Goal: Transaction & Acquisition: Purchase product/service

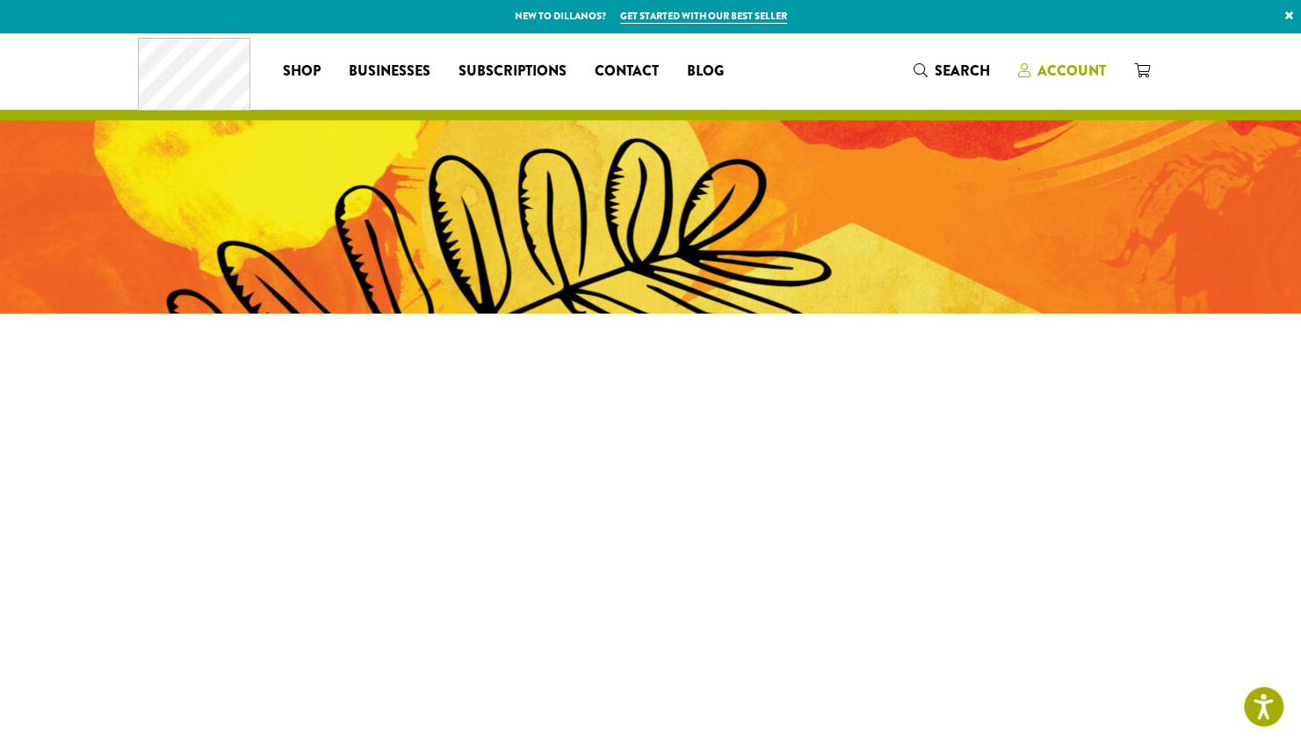
click at [1069, 67] on span "Account" at bounding box center [1072, 71] width 69 height 20
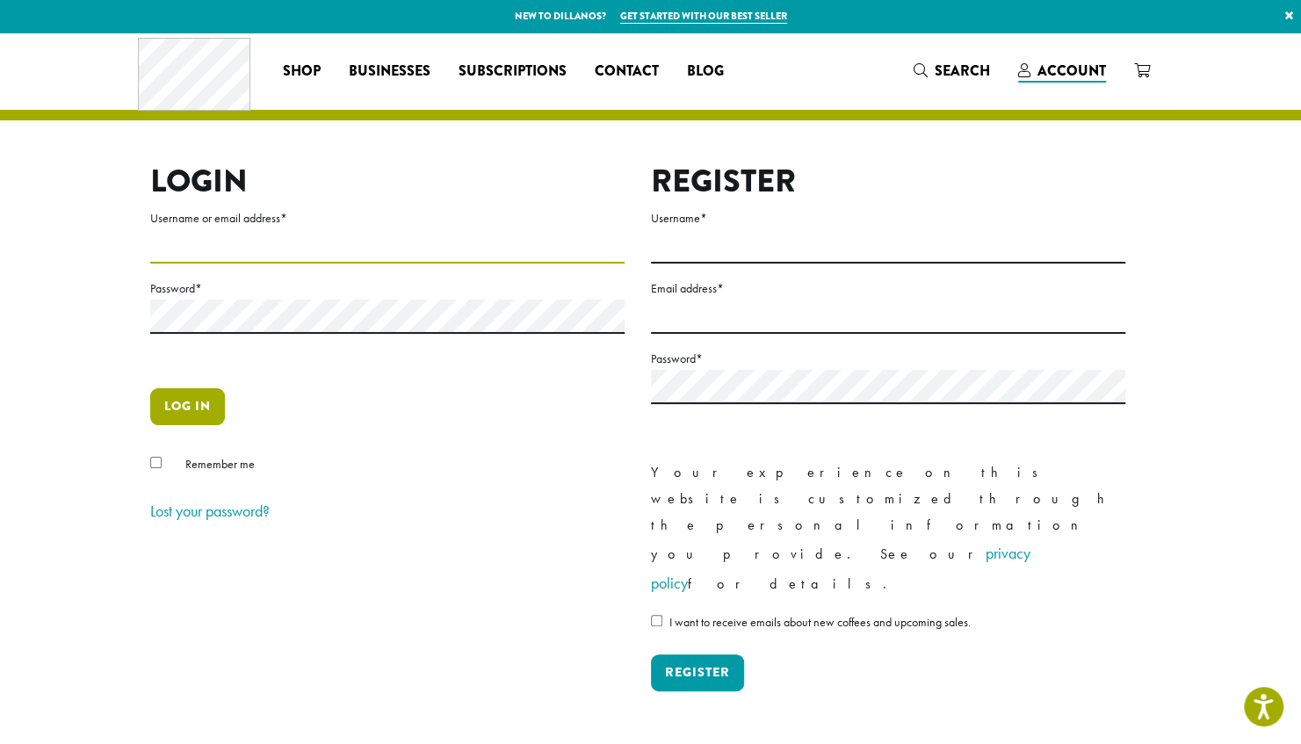
type input "**********"
click at [183, 402] on button "Log in" at bounding box center [187, 406] width 75 height 37
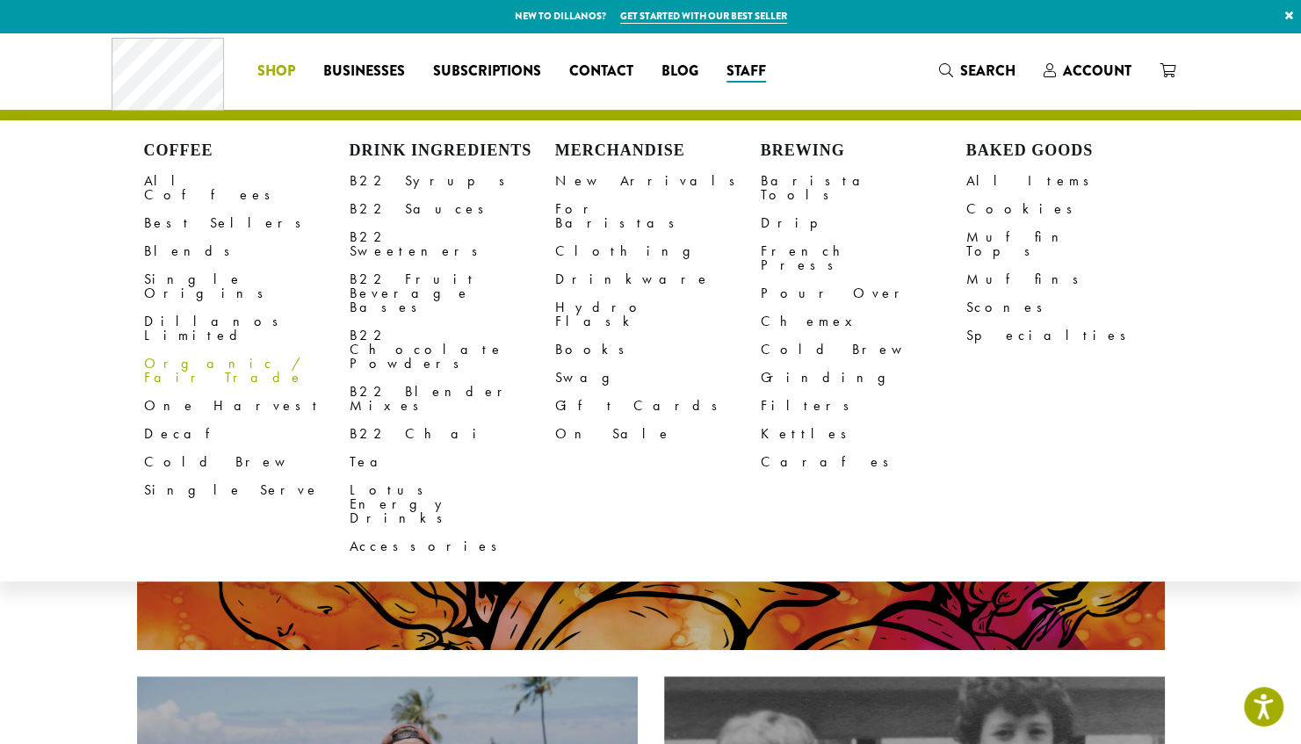
click at [175, 350] on link "Organic / Fair Trade" at bounding box center [247, 371] width 206 height 42
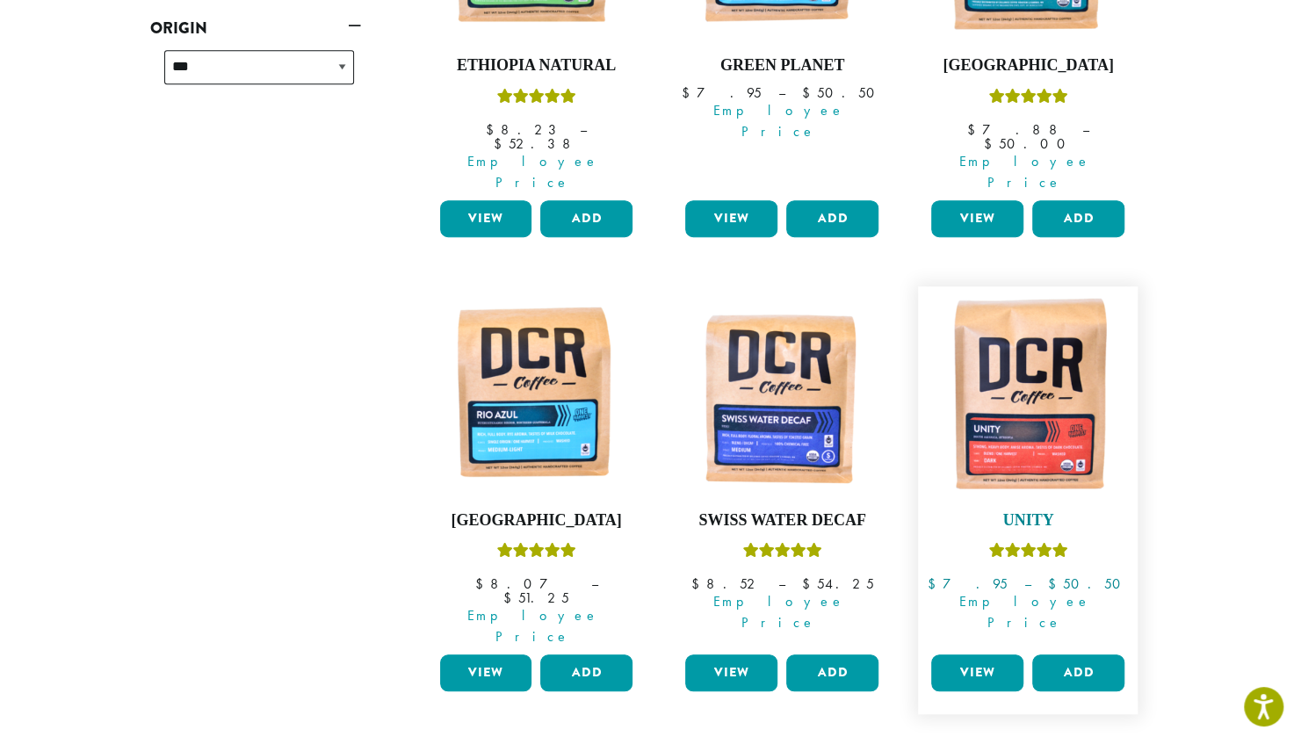
click at [1069, 511] on h4 "Unity" at bounding box center [1028, 520] width 202 height 19
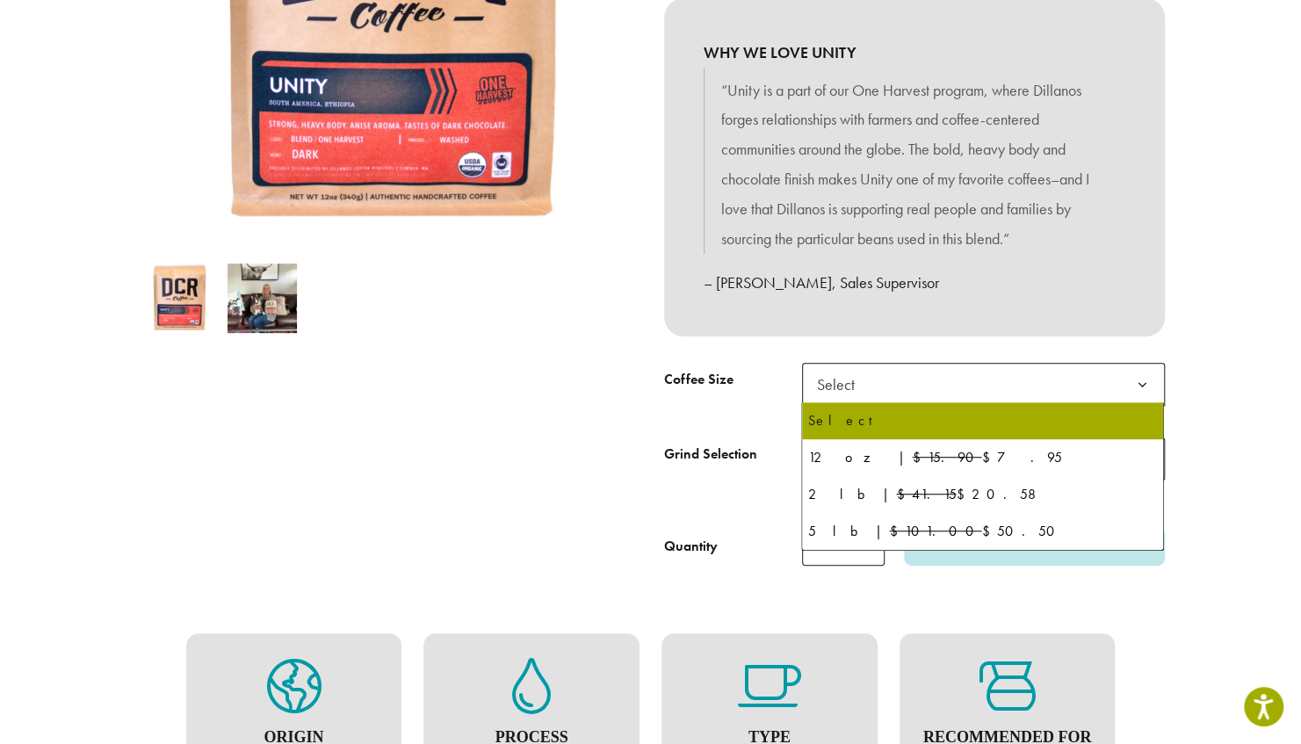
click at [987, 389] on span "Select" at bounding box center [983, 384] width 363 height 43
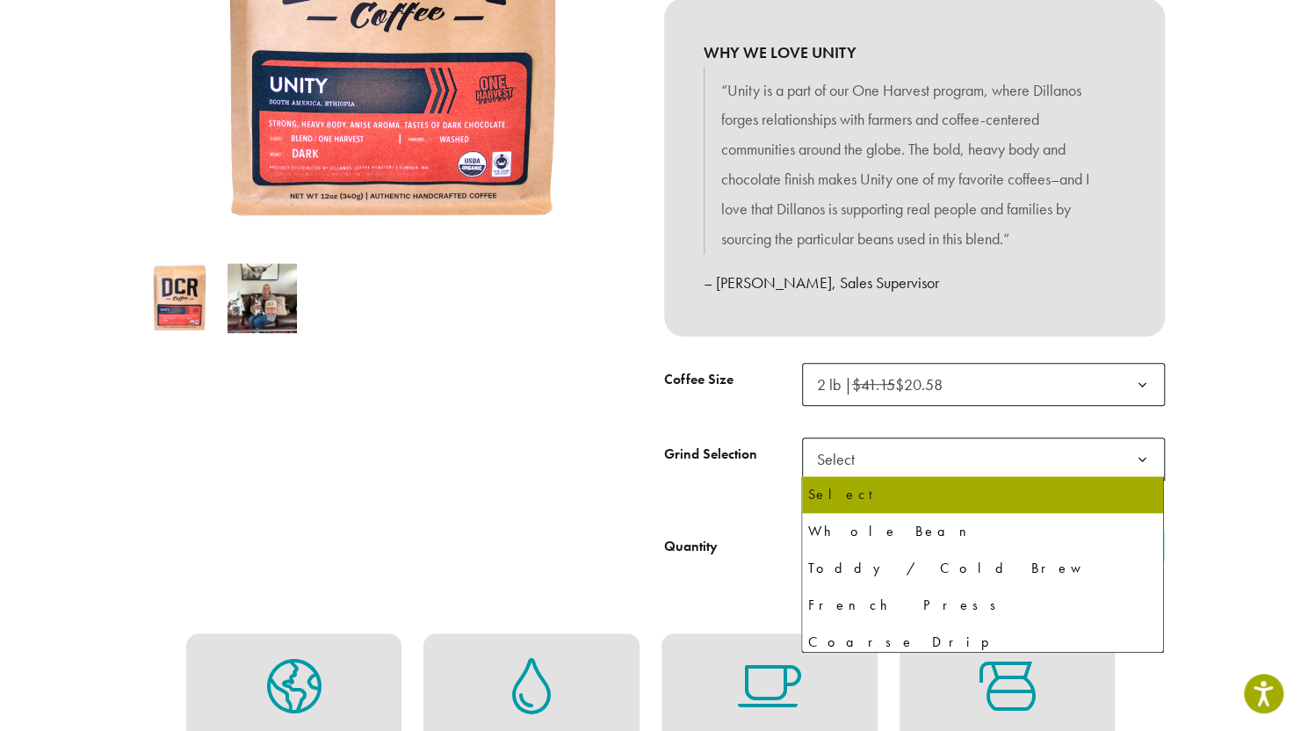
click at [968, 453] on span "Select" at bounding box center [983, 459] width 363 height 43
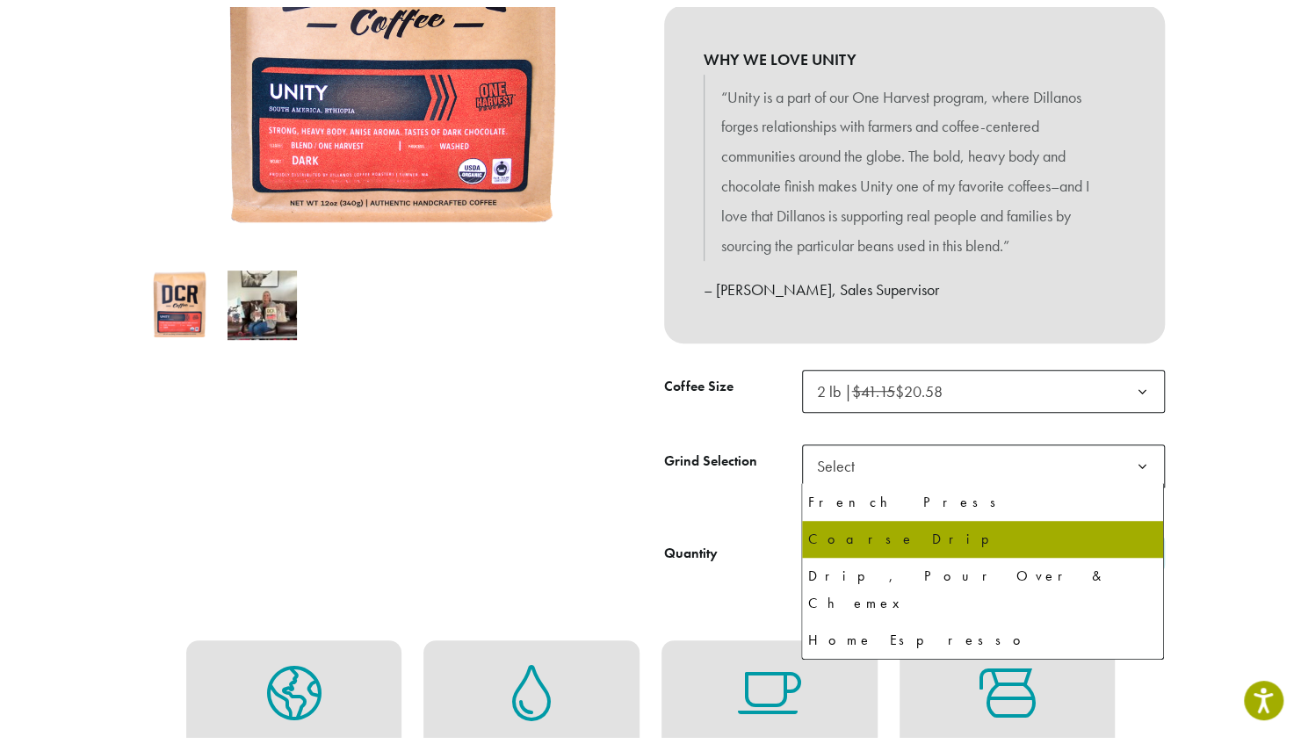
scroll to position [111, 0]
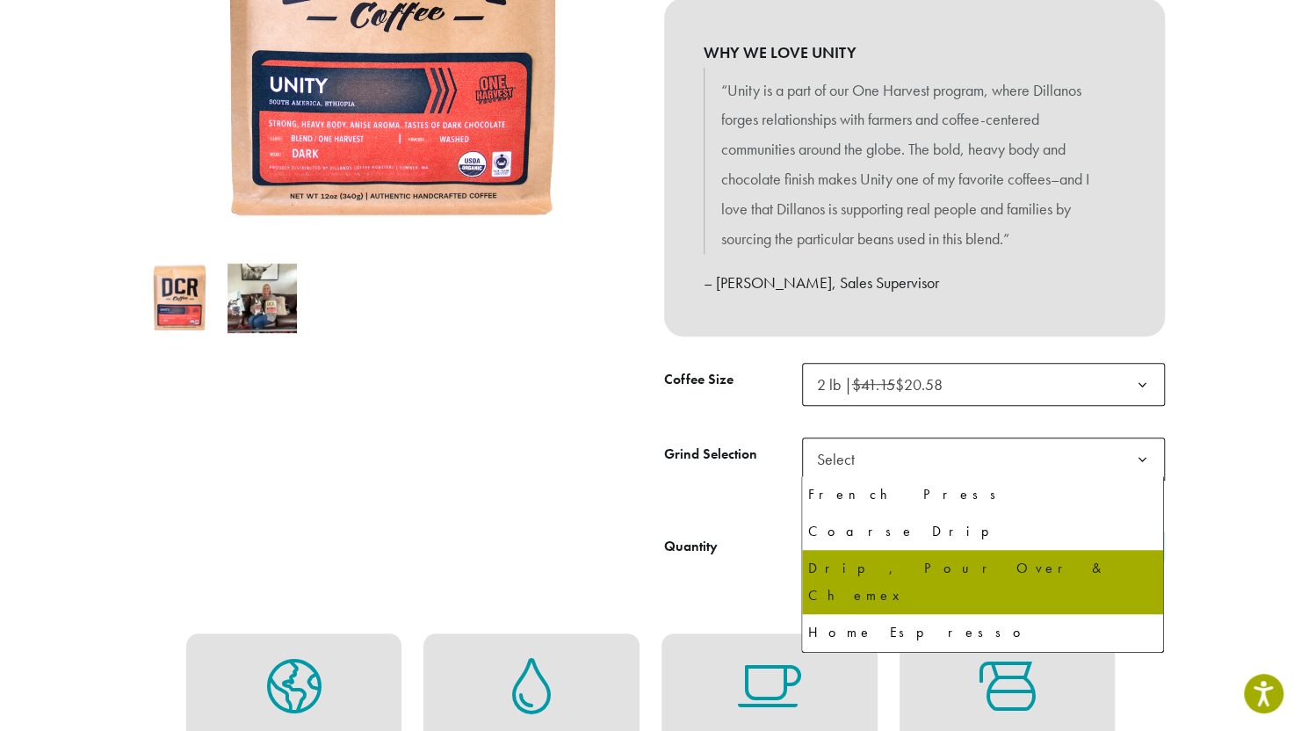
select select "**********"
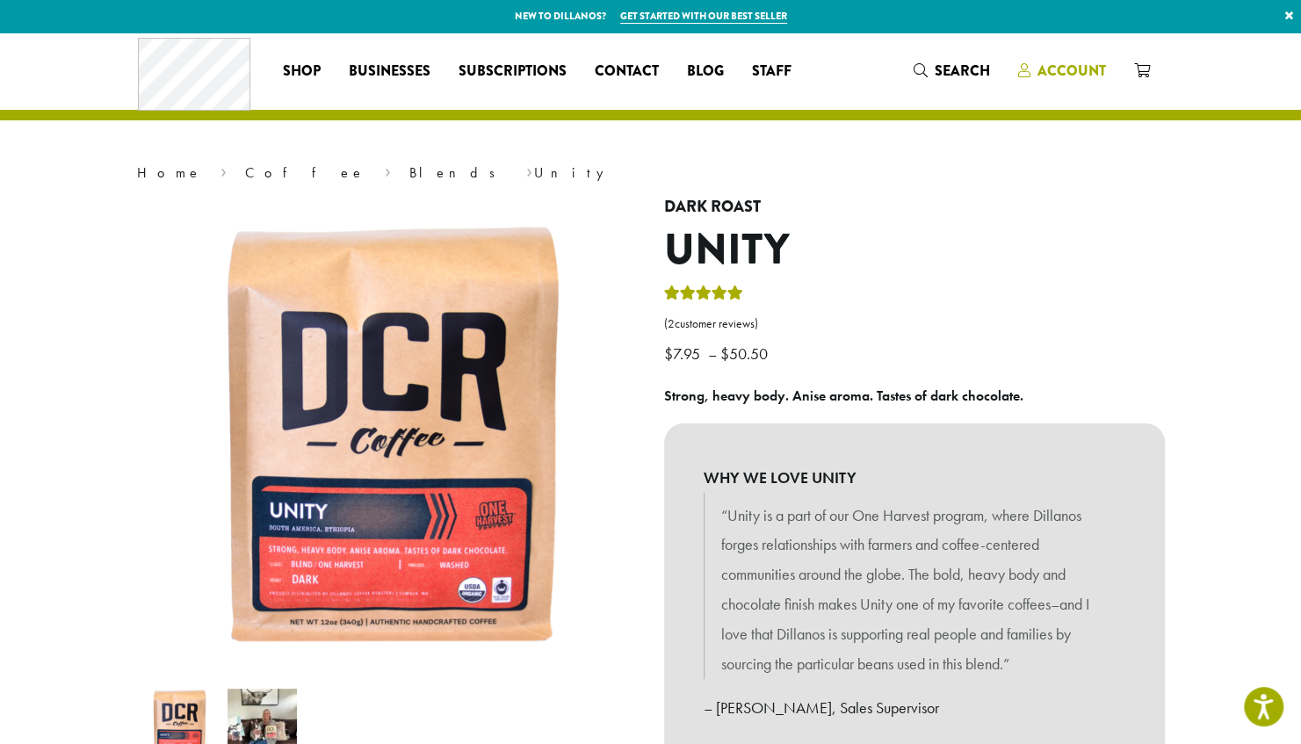
click at [1072, 79] on span "Account" at bounding box center [1072, 71] width 69 height 20
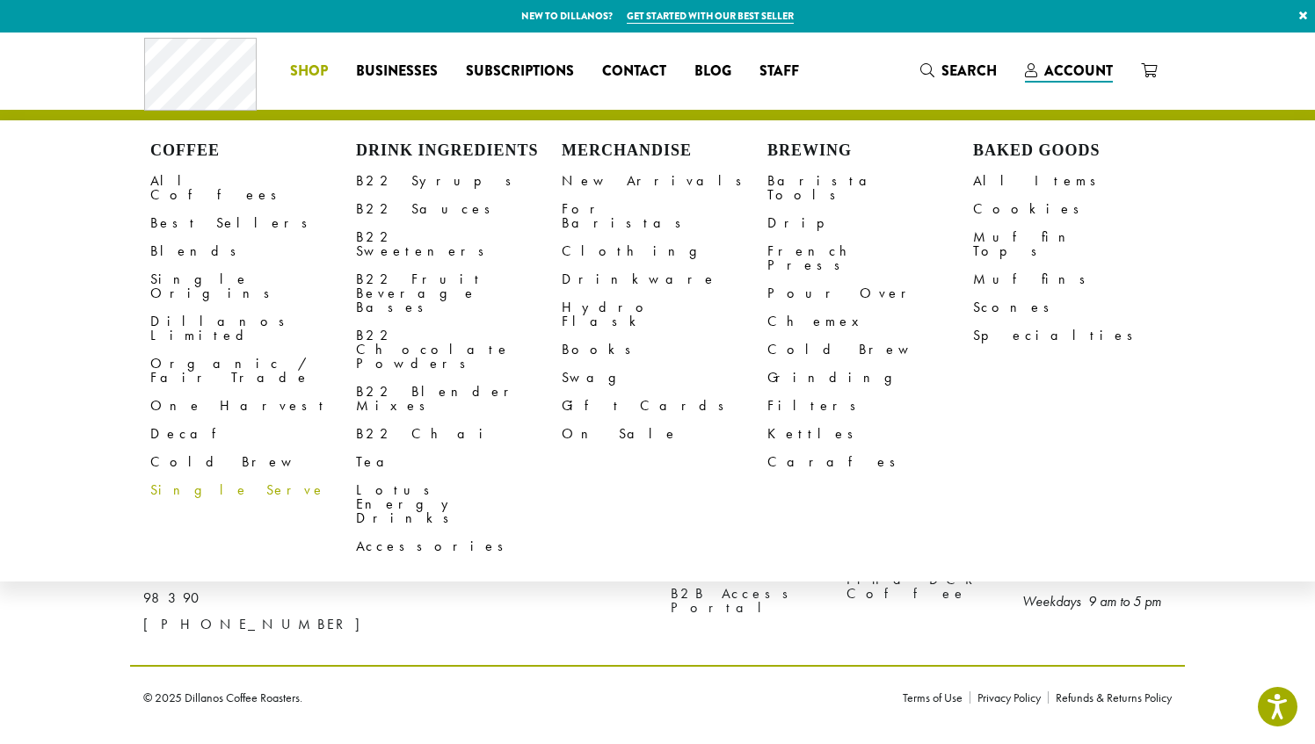
click at [316, 476] on link "Single Serve" at bounding box center [253, 490] width 206 height 28
click at [1145, 141] on div "Baked Goods All Items Cookies Muffin Tops Muffins Scones Specialties" at bounding box center [1076, 351] width 206 height 420
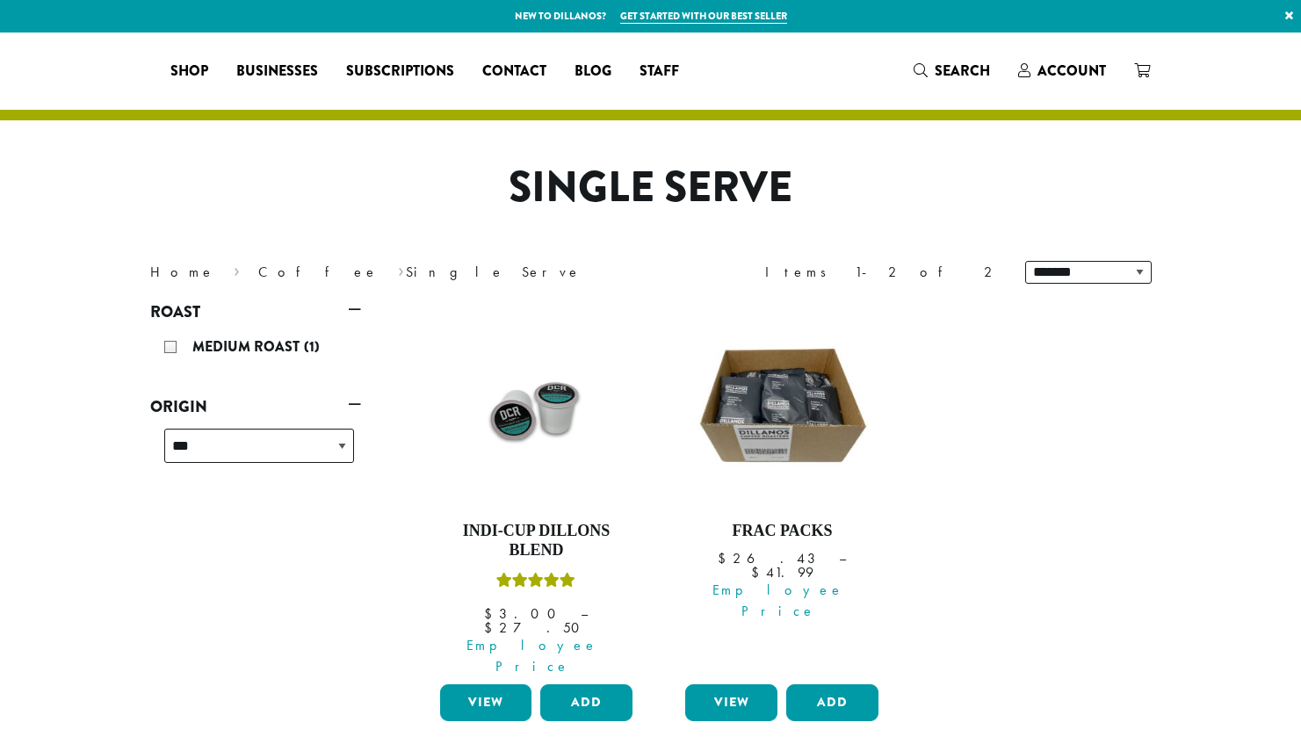
click at [1150, 70] on link at bounding box center [1142, 70] width 44 height 29
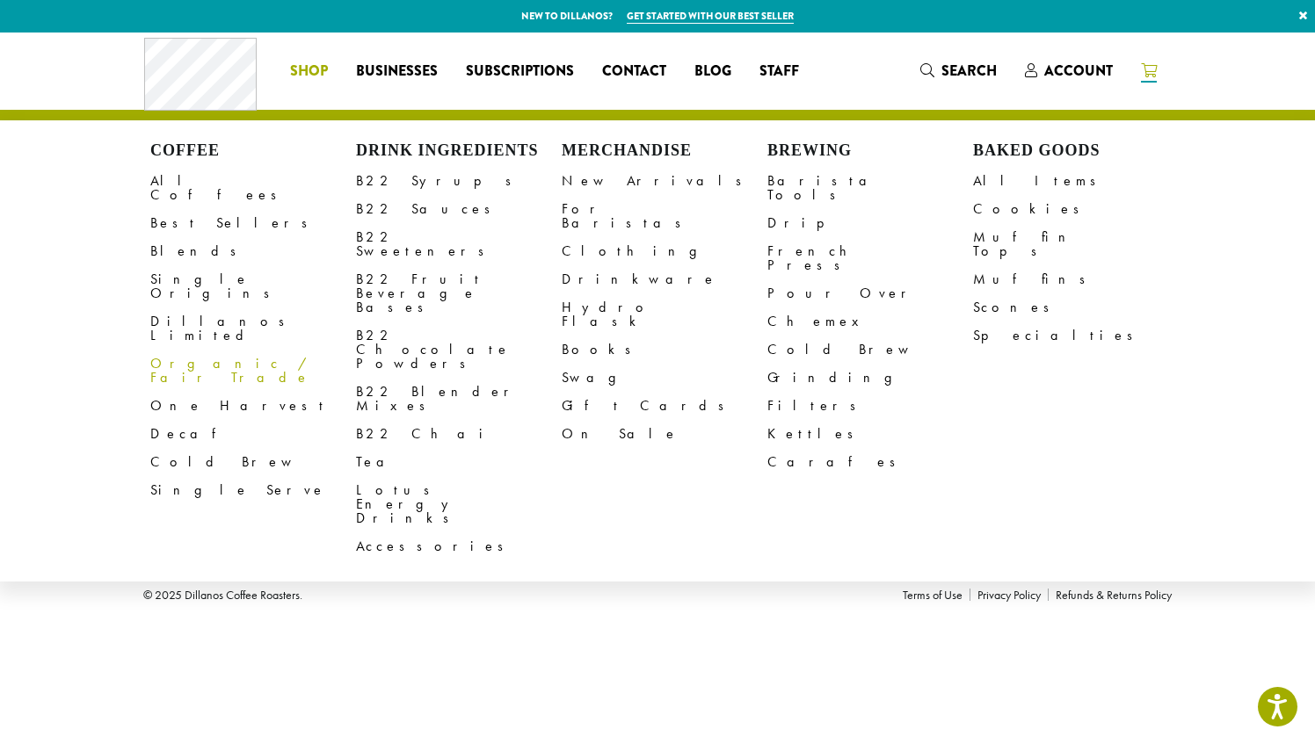
click at [198, 350] on link "Organic / Fair Trade" at bounding box center [253, 371] width 206 height 42
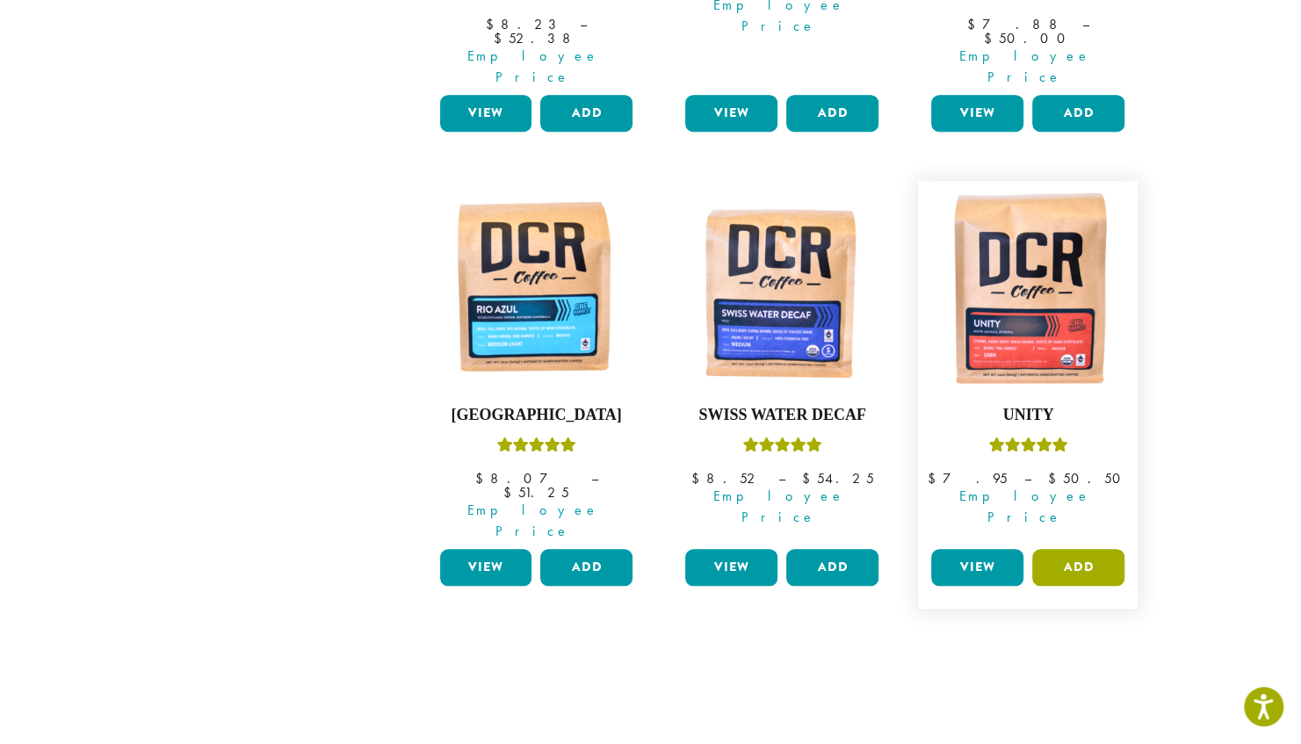
click at [1052, 549] on button "Add" at bounding box center [1079, 567] width 92 height 37
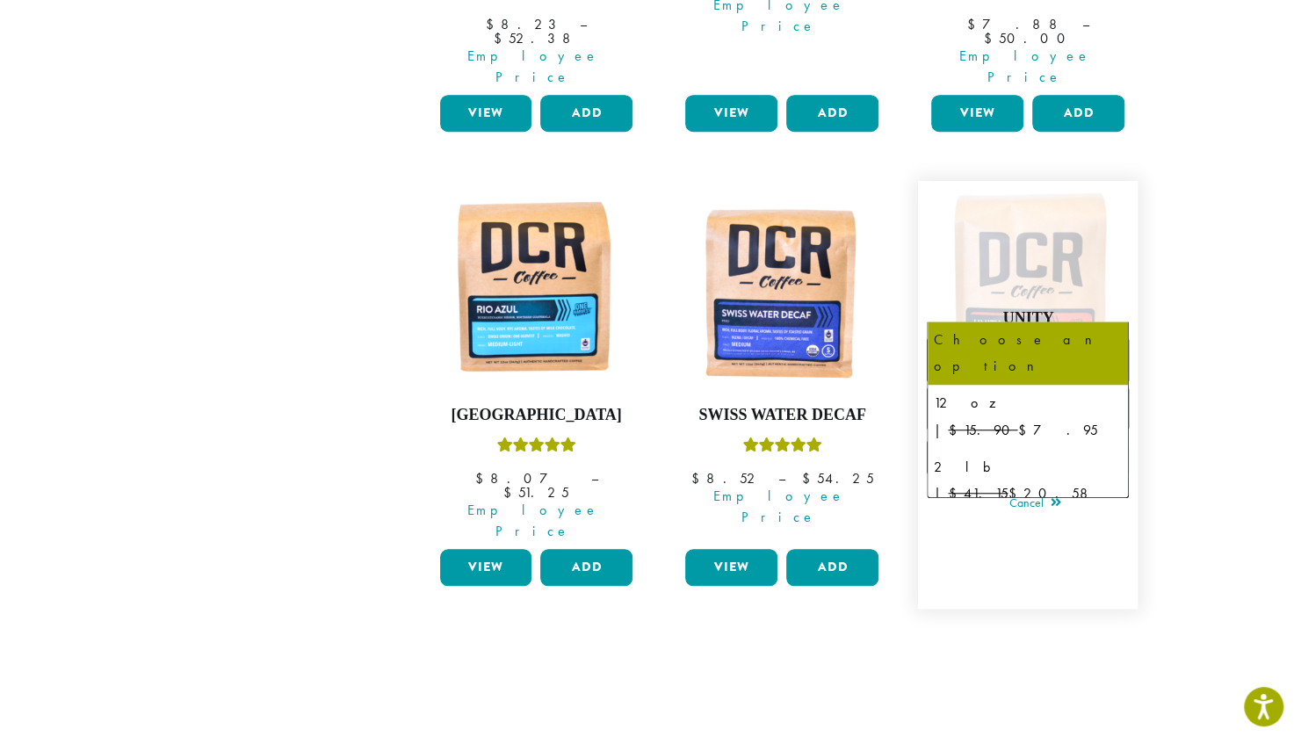
click at [1066, 343] on span "Choose an option" at bounding box center [1000, 360] width 131 height 34
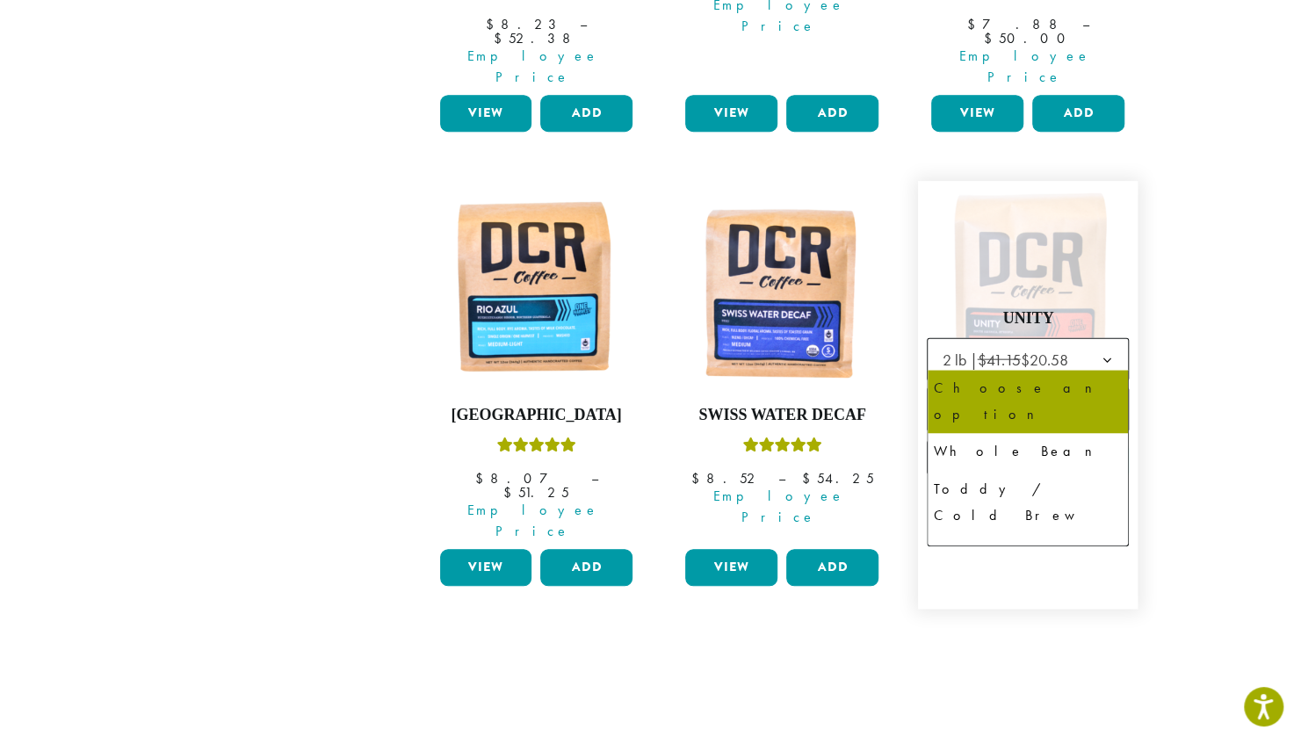
click at [1077, 388] on span "Choose an option" at bounding box center [1028, 409] width 202 height 43
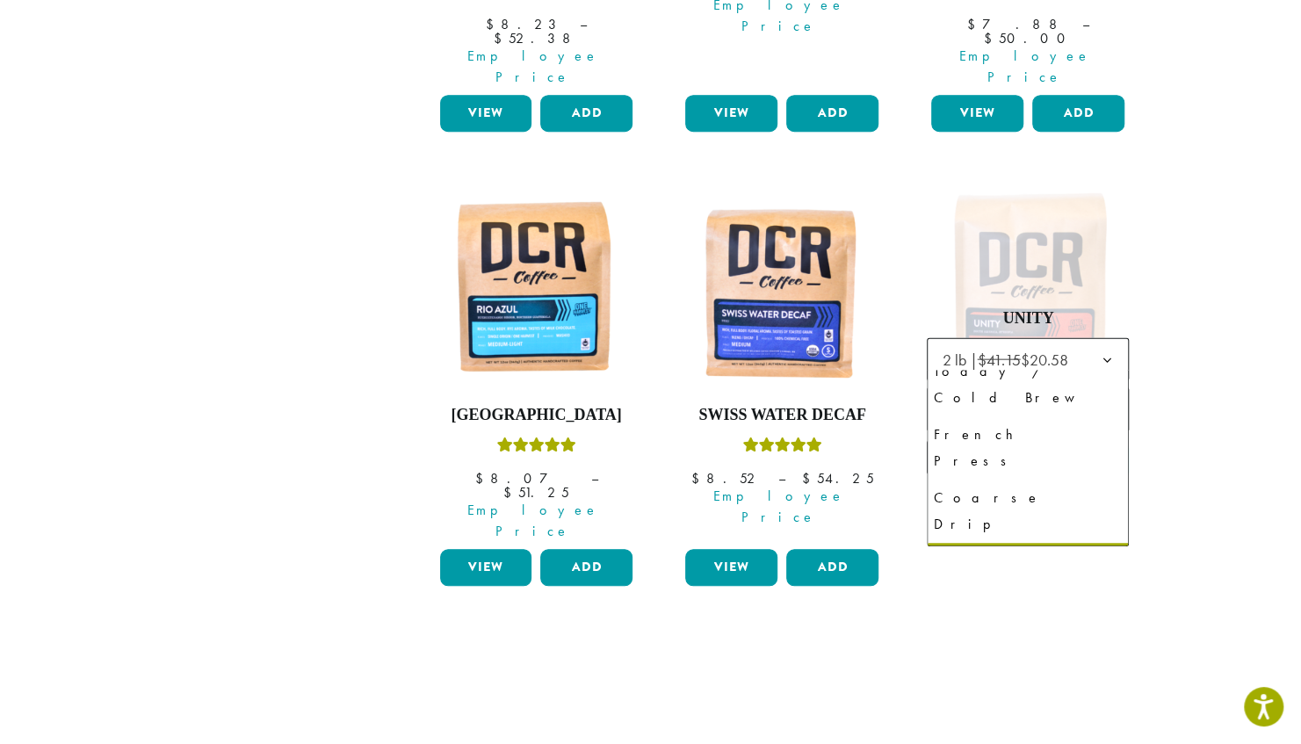
scroll to position [120, 0]
select select "**********"
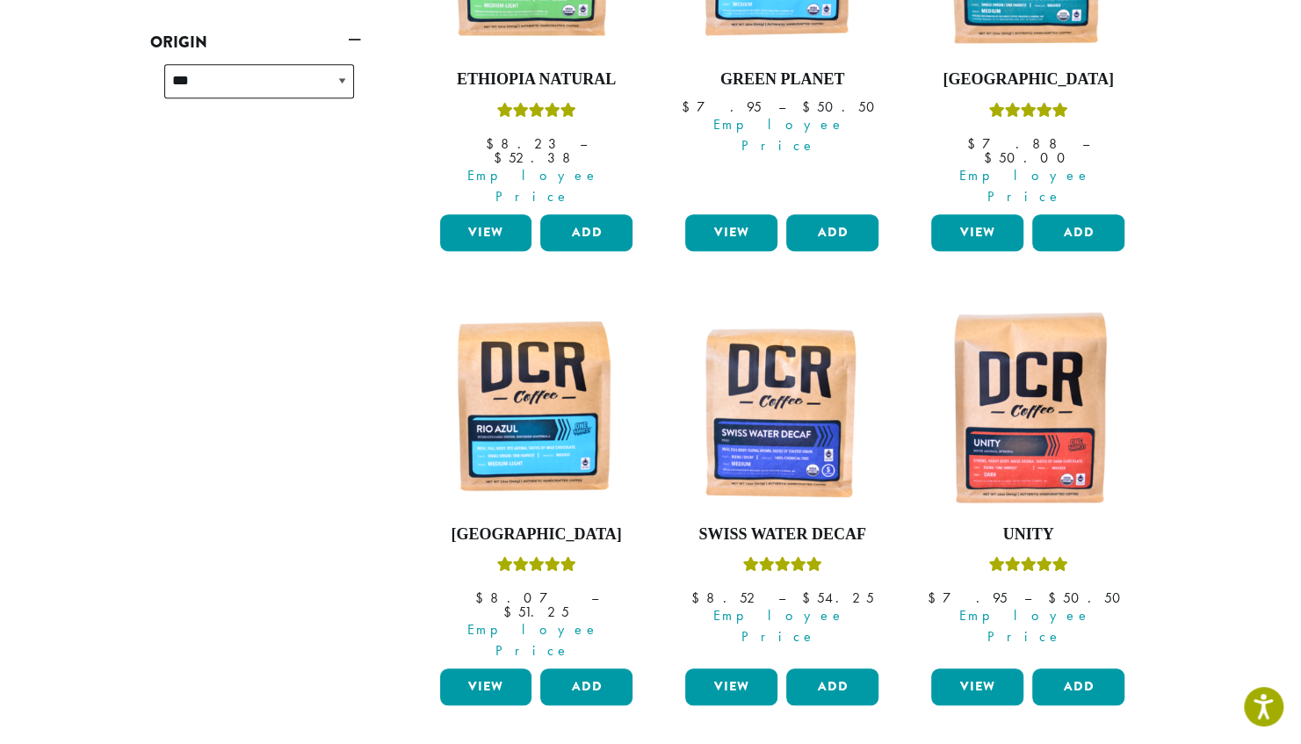
scroll to position [453, 0]
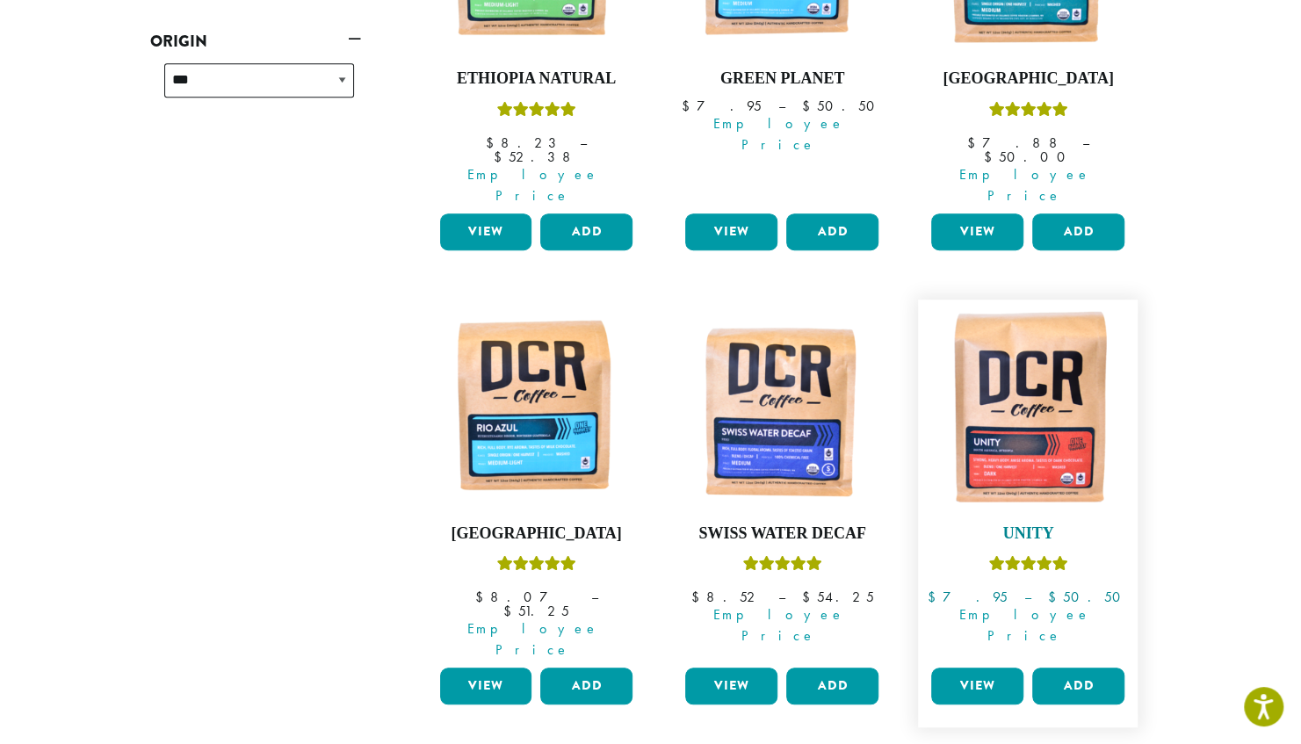
click at [1056, 431] on img at bounding box center [1028, 409] width 202 height 202
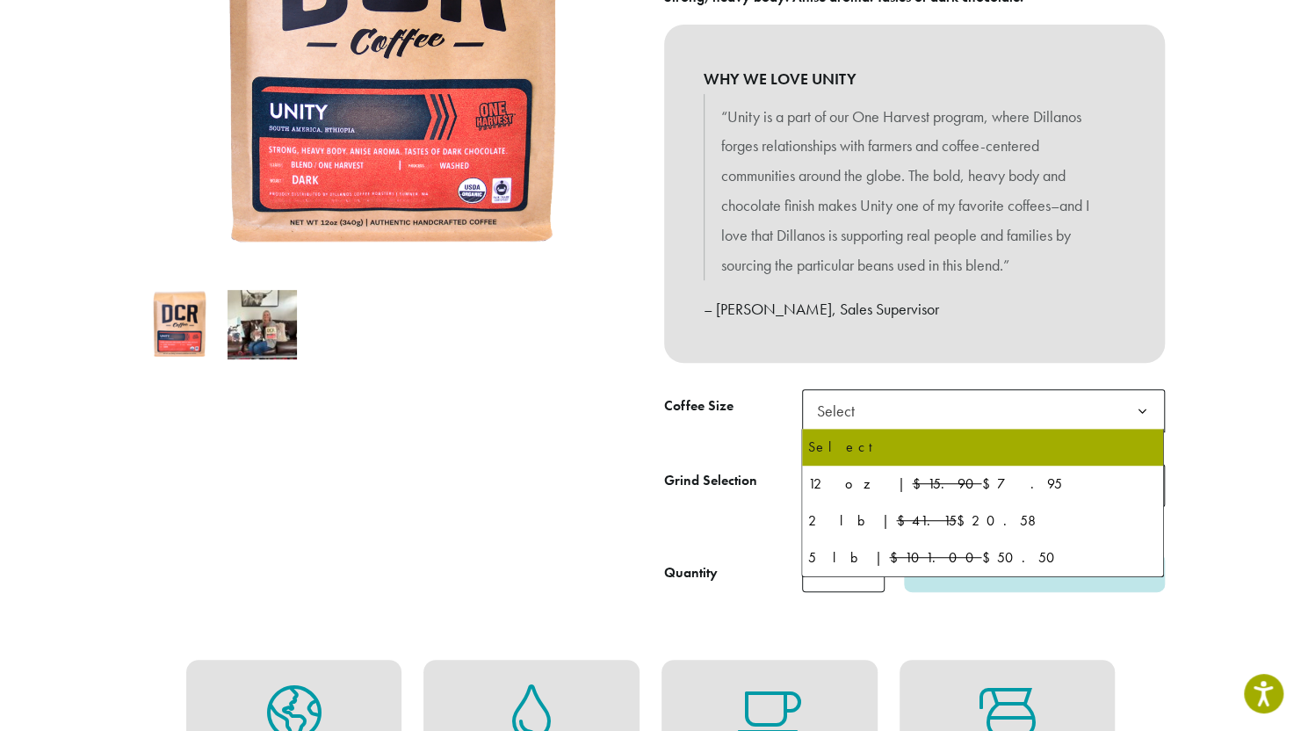
click at [1056, 427] on span "Select" at bounding box center [983, 410] width 363 height 43
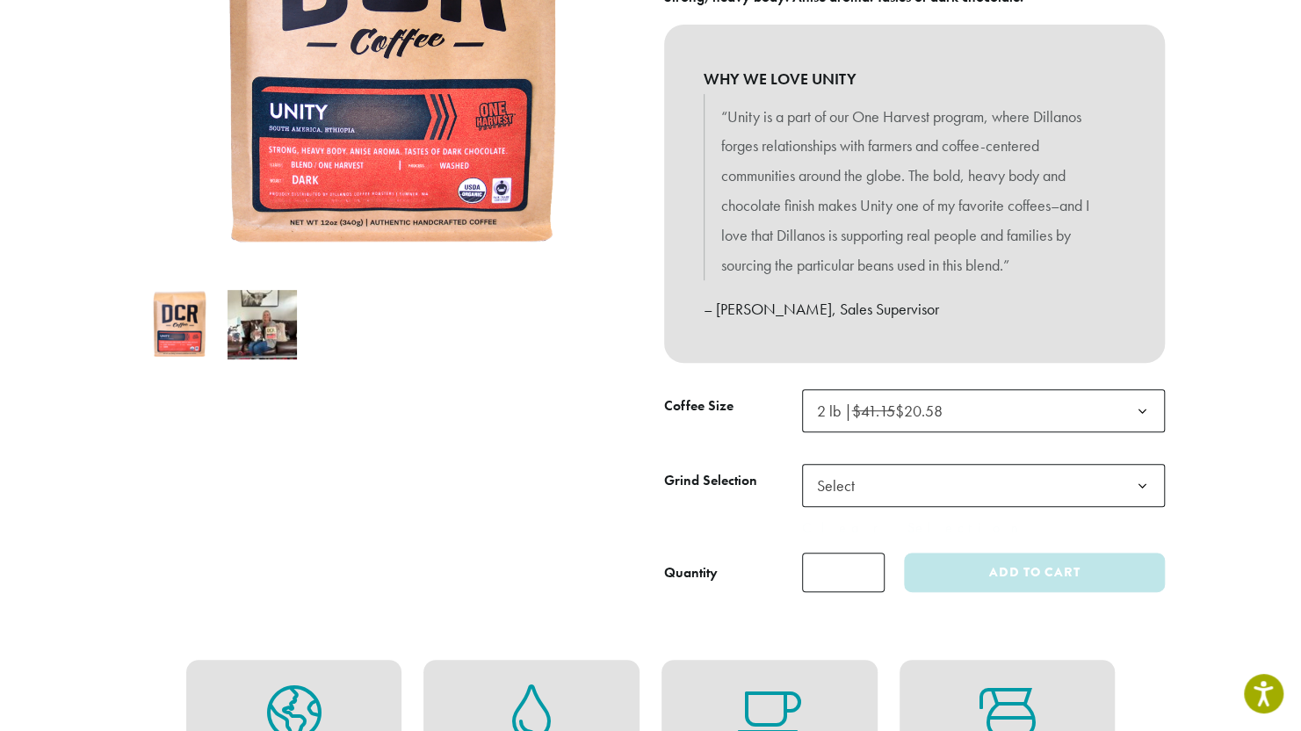
select select "**********"
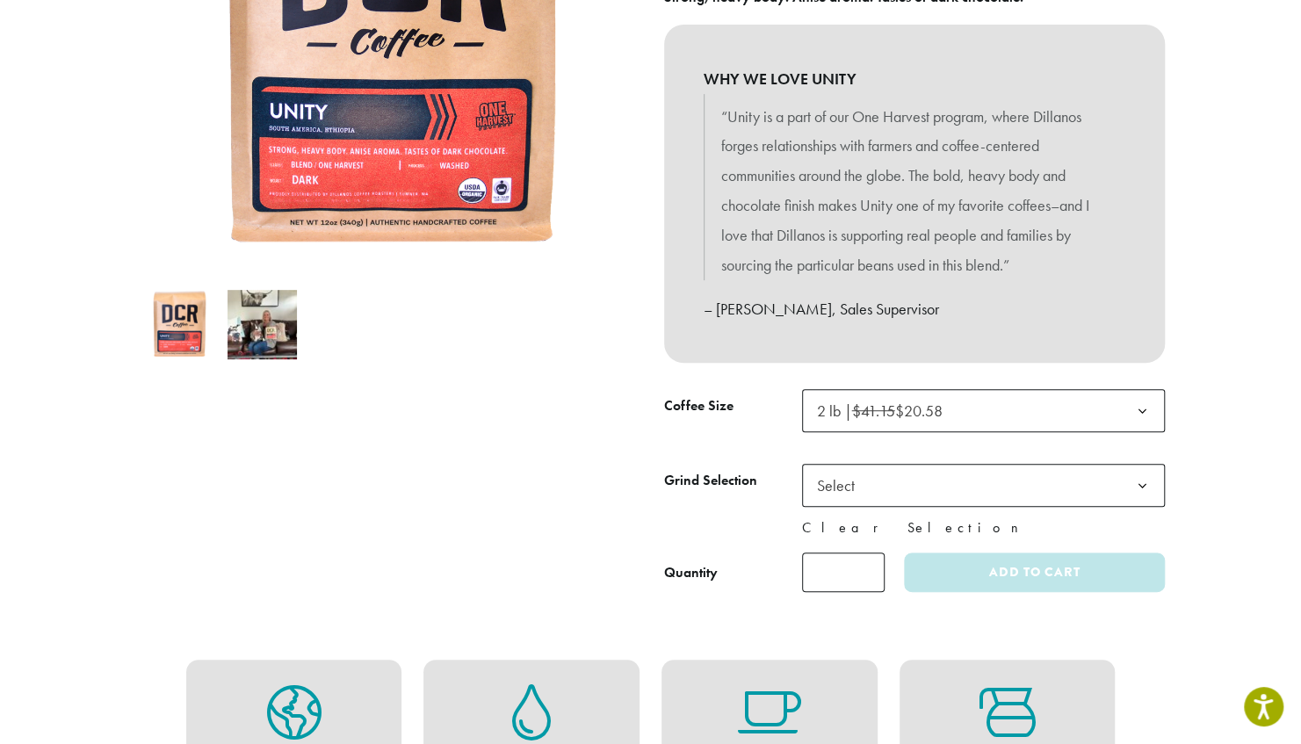
click at [1053, 532] on link "Clear Selection" at bounding box center [983, 528] width 363 height 21
select select
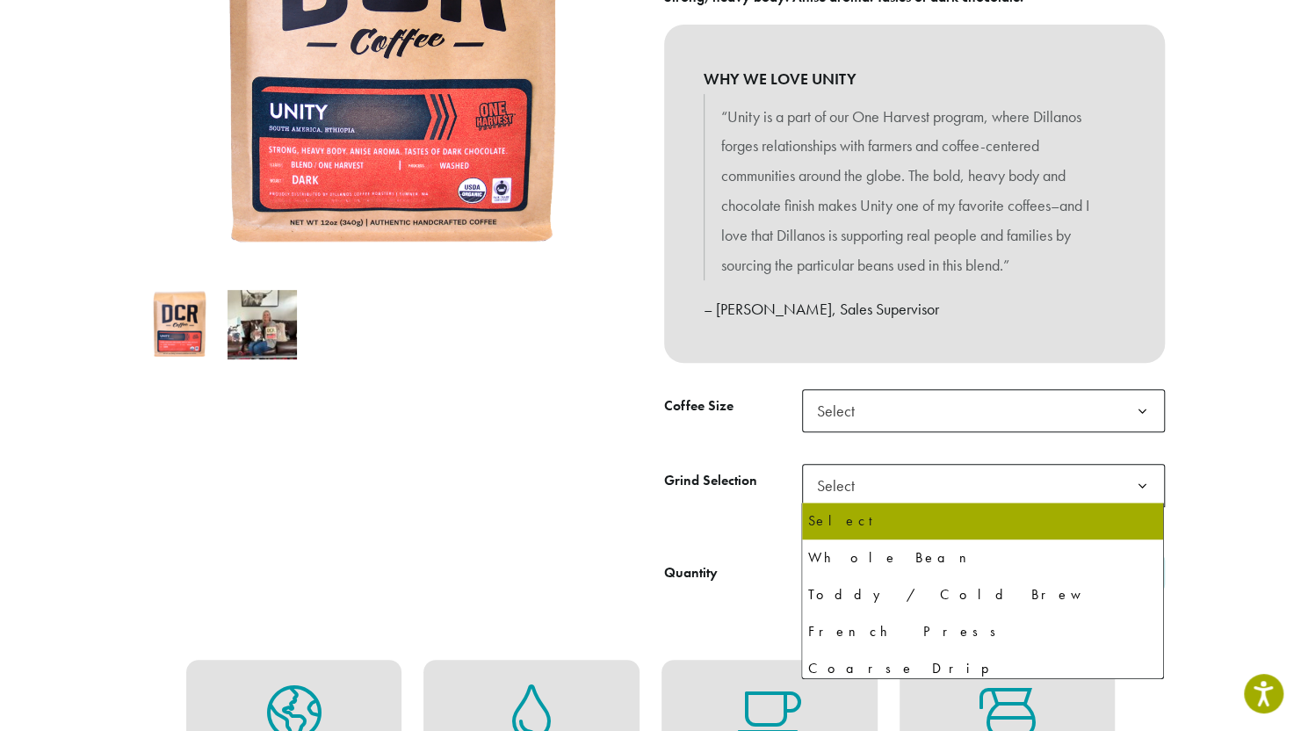
click at [1025, 498] on span "Select" at bounding box center [983, 485] width 363 height 43
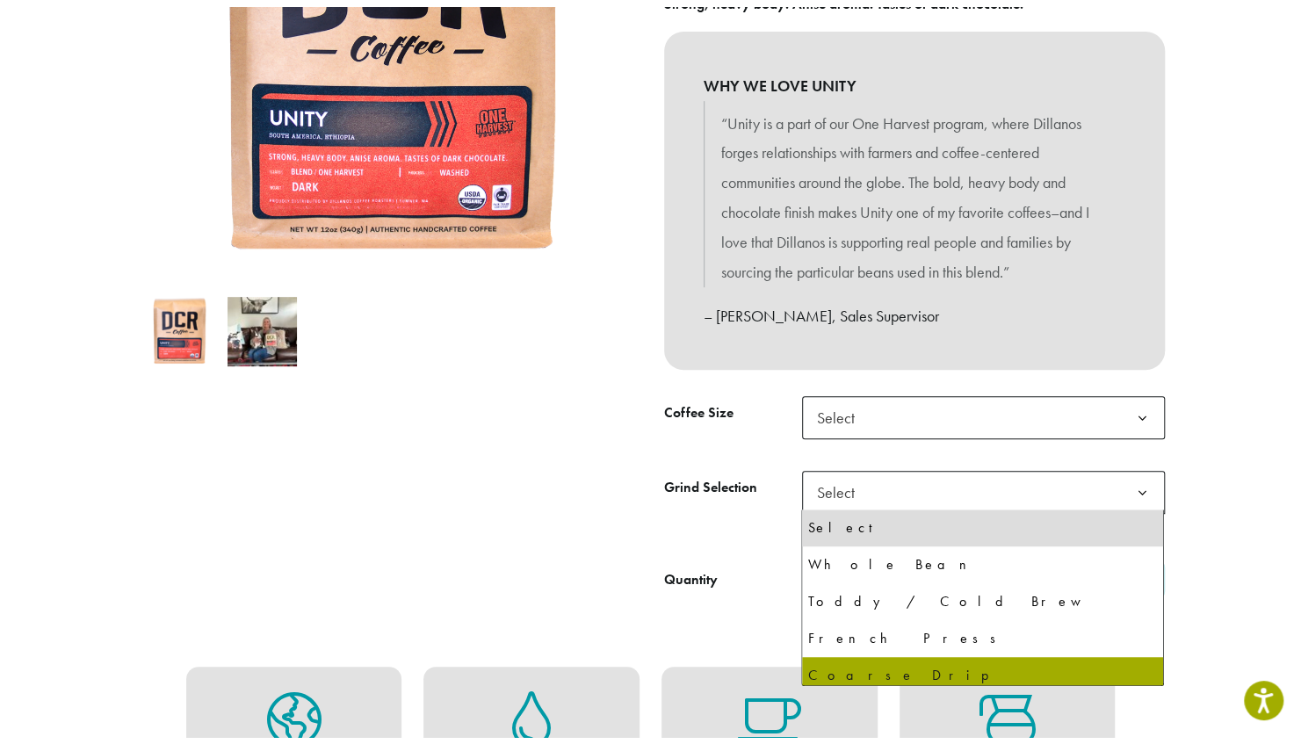
scroll to position [98, 0]
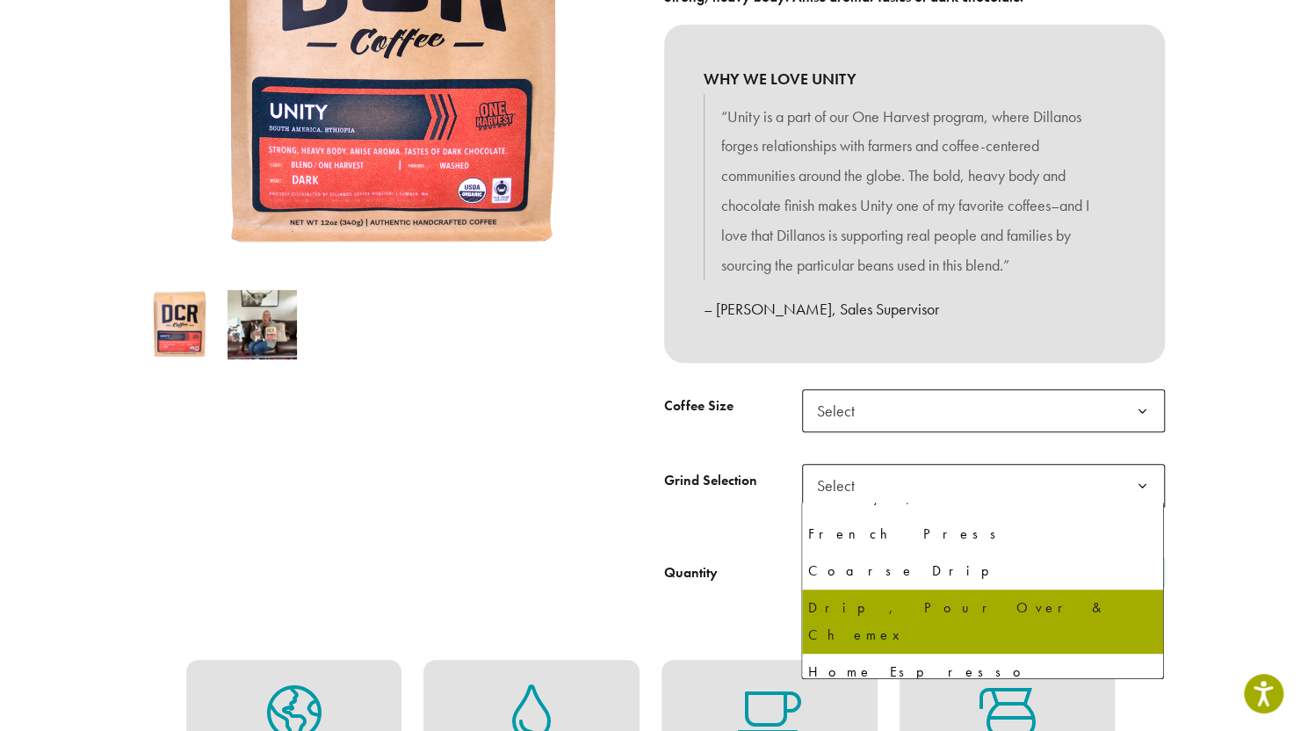
select select "**********"
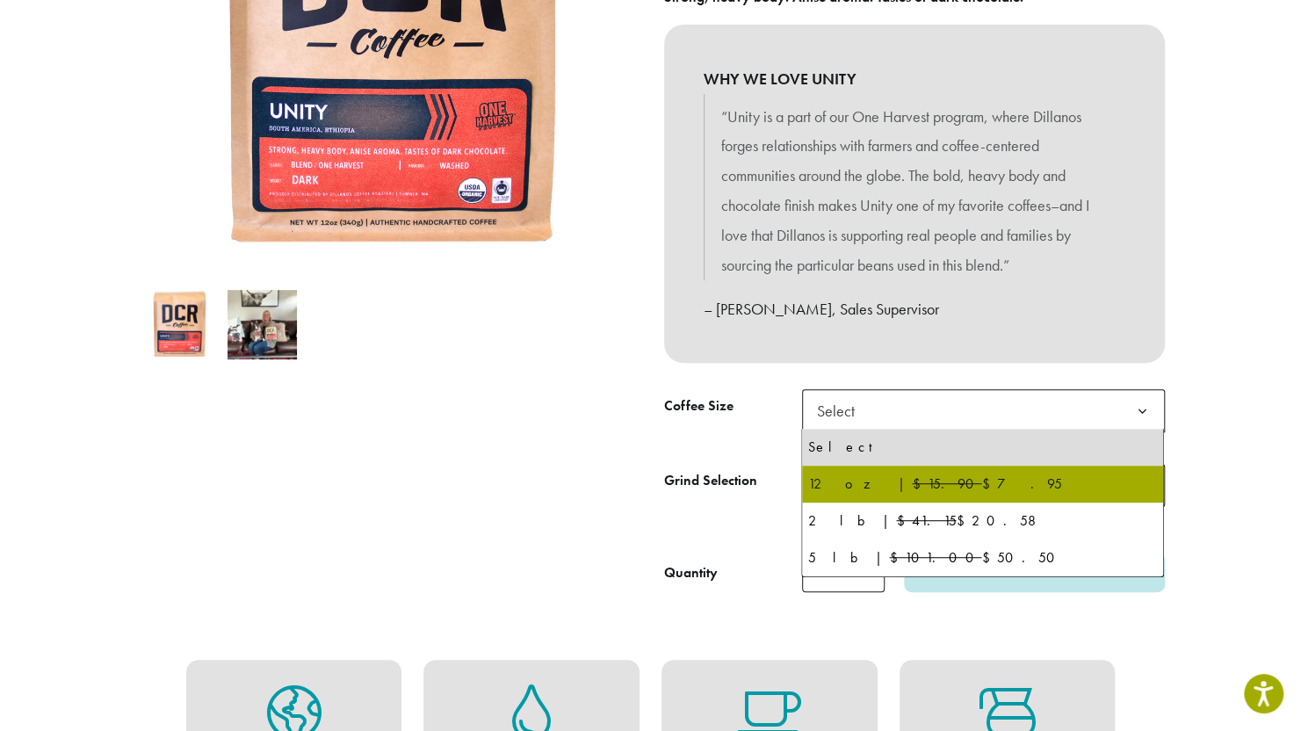
drag, startPoint x: 868, startPoint y: 414, endPoint x: 881, endPoint y: 508, distance: 94.8
select select "**********"
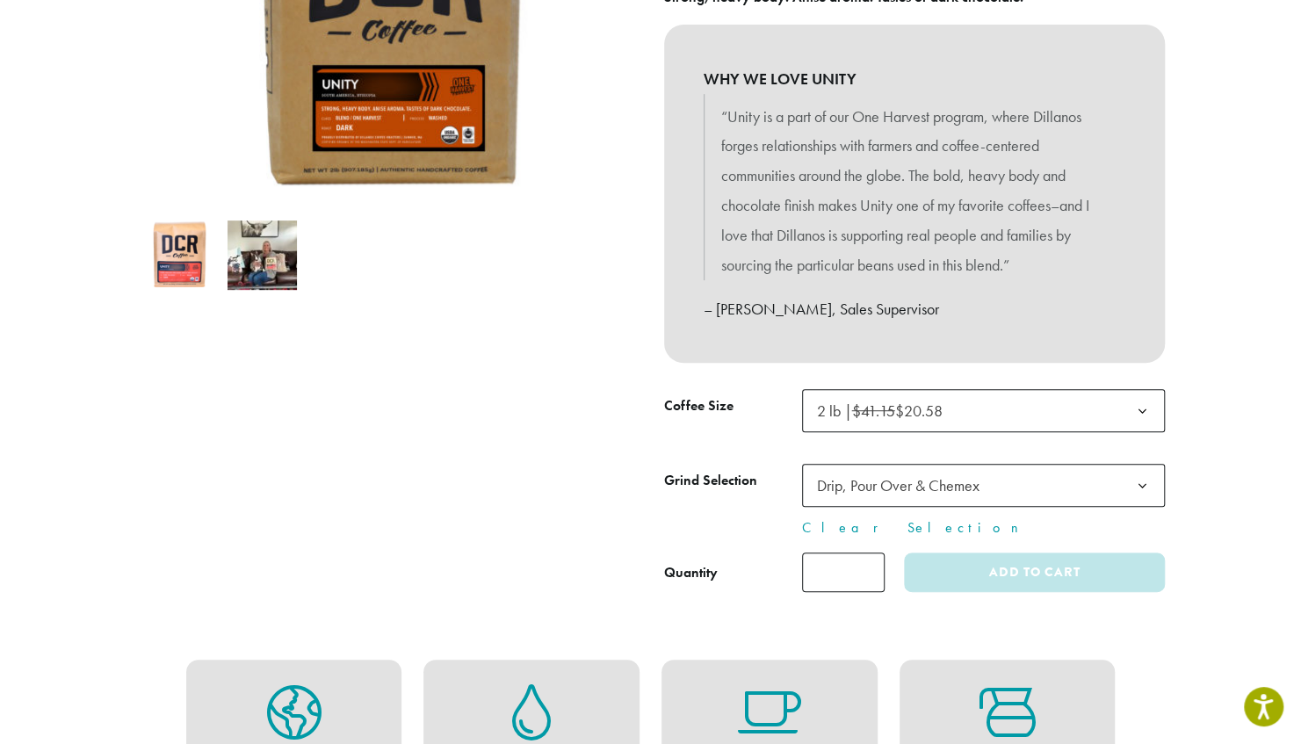
click at [881, 508] on form "**********" at bounding box center [914, 490] width 501 height 203
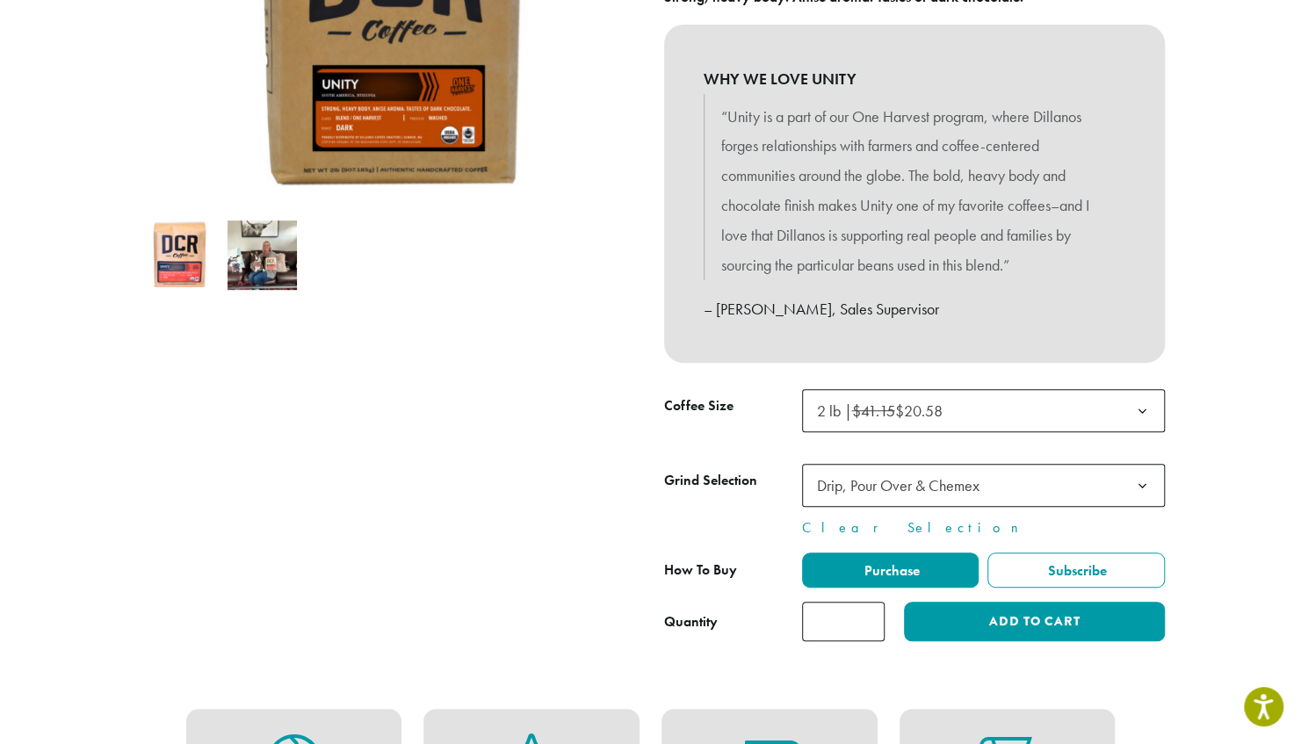
click at [269, 236] on img at bounding box center [262, 255] width 69 height 69
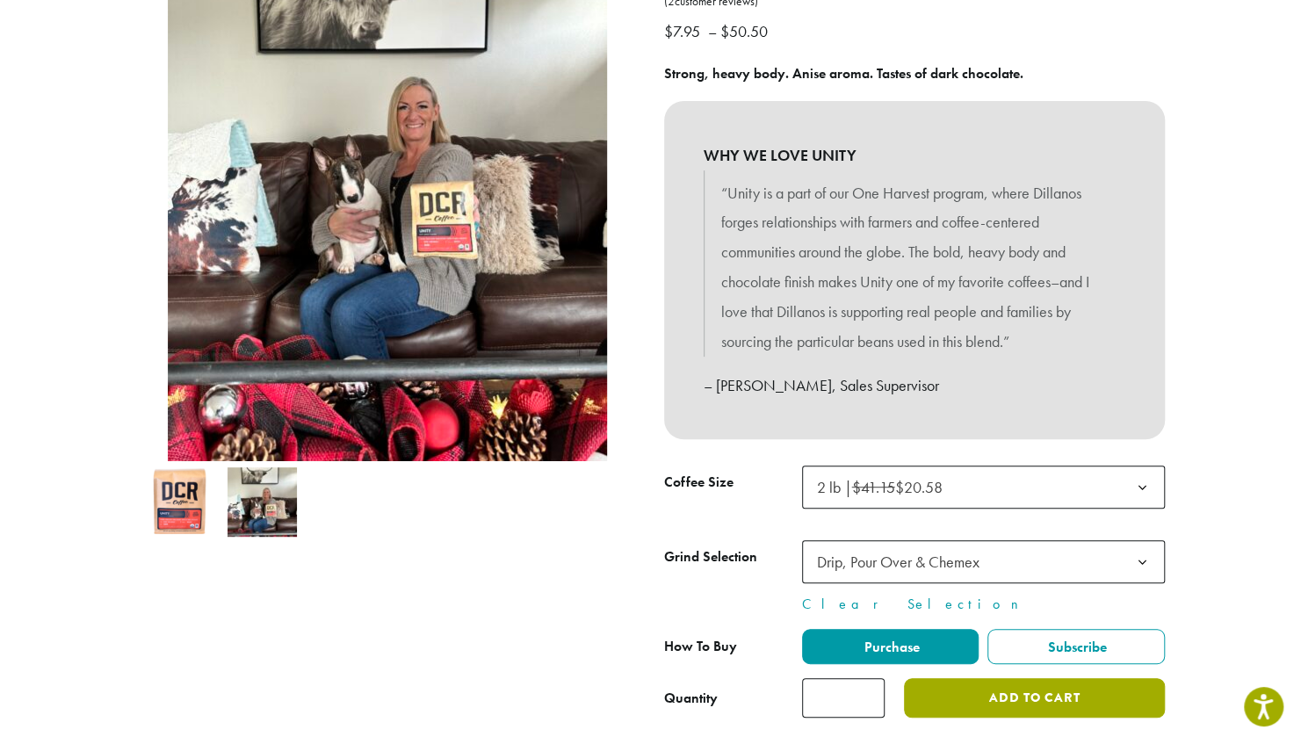
scroll to position [323, 0]
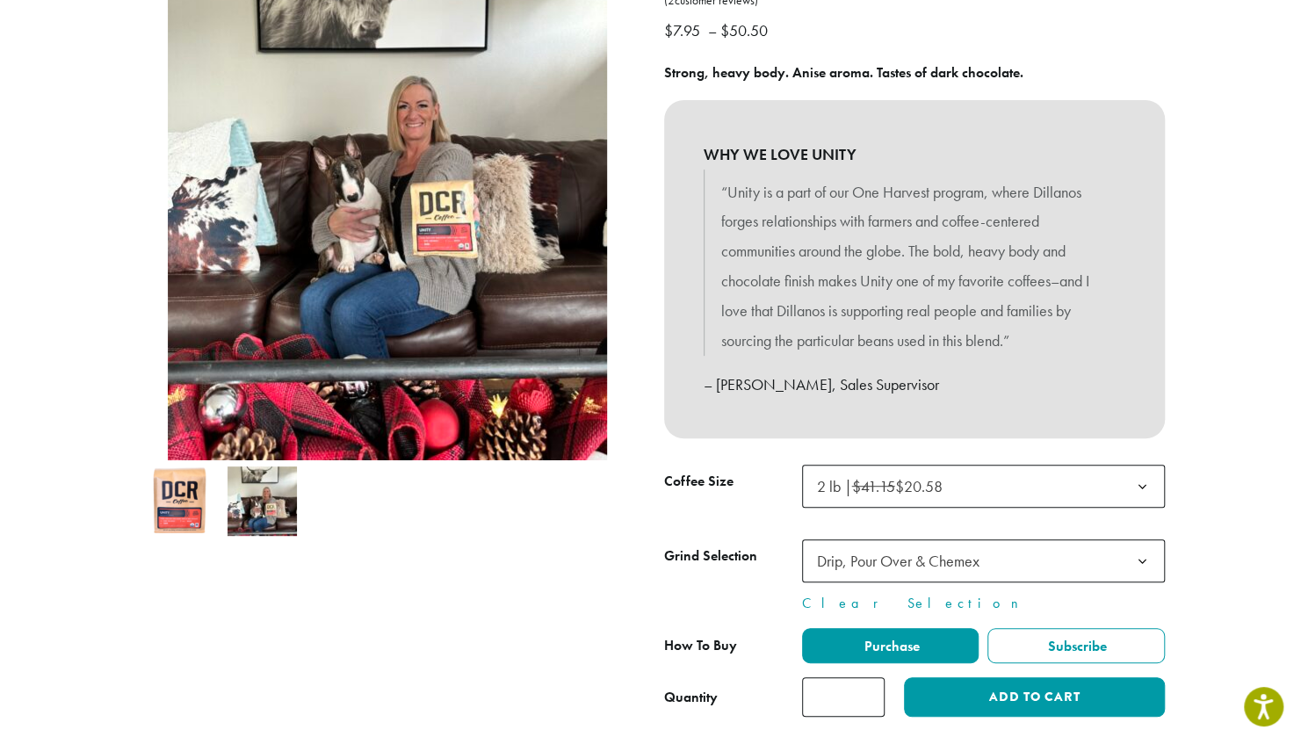
click at [178, 511] on img at bounding box center [178, 501] width 69 height 69
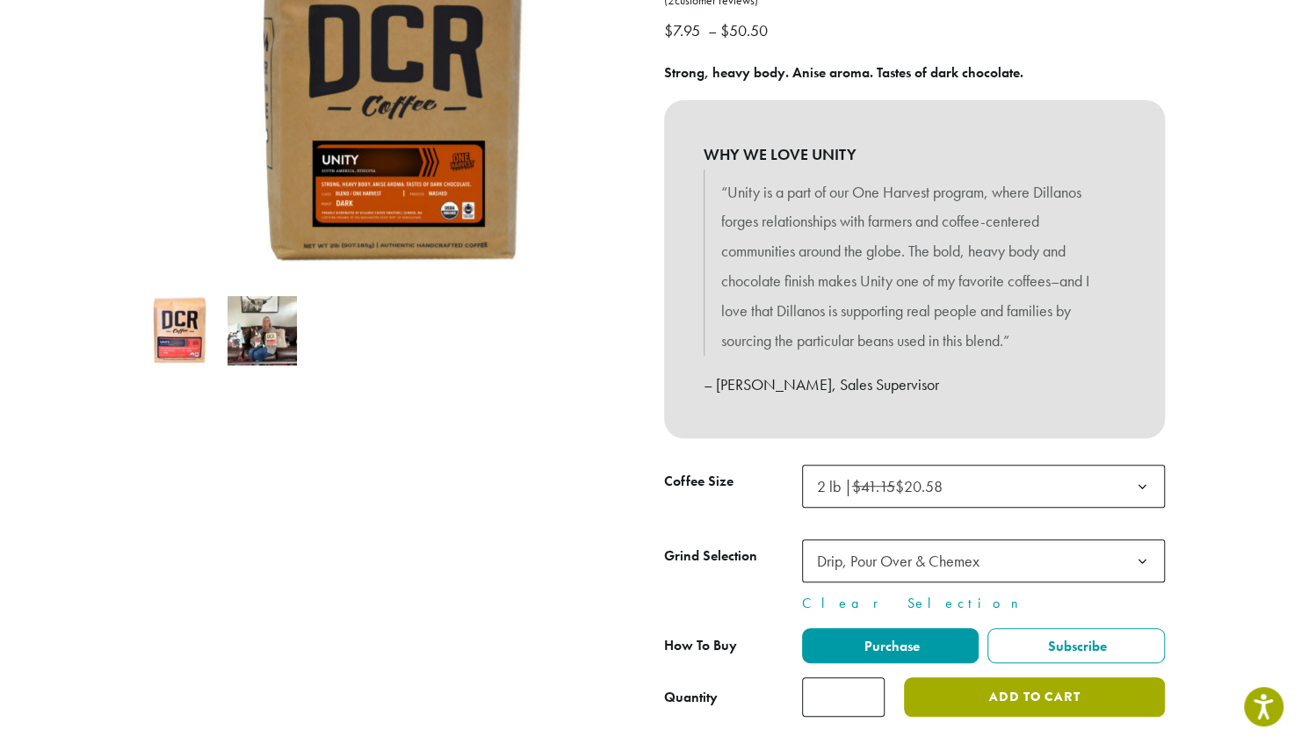
click at [980, 678] on button "Add to cart" at bounding box center [1034, 698] width 260 height 40
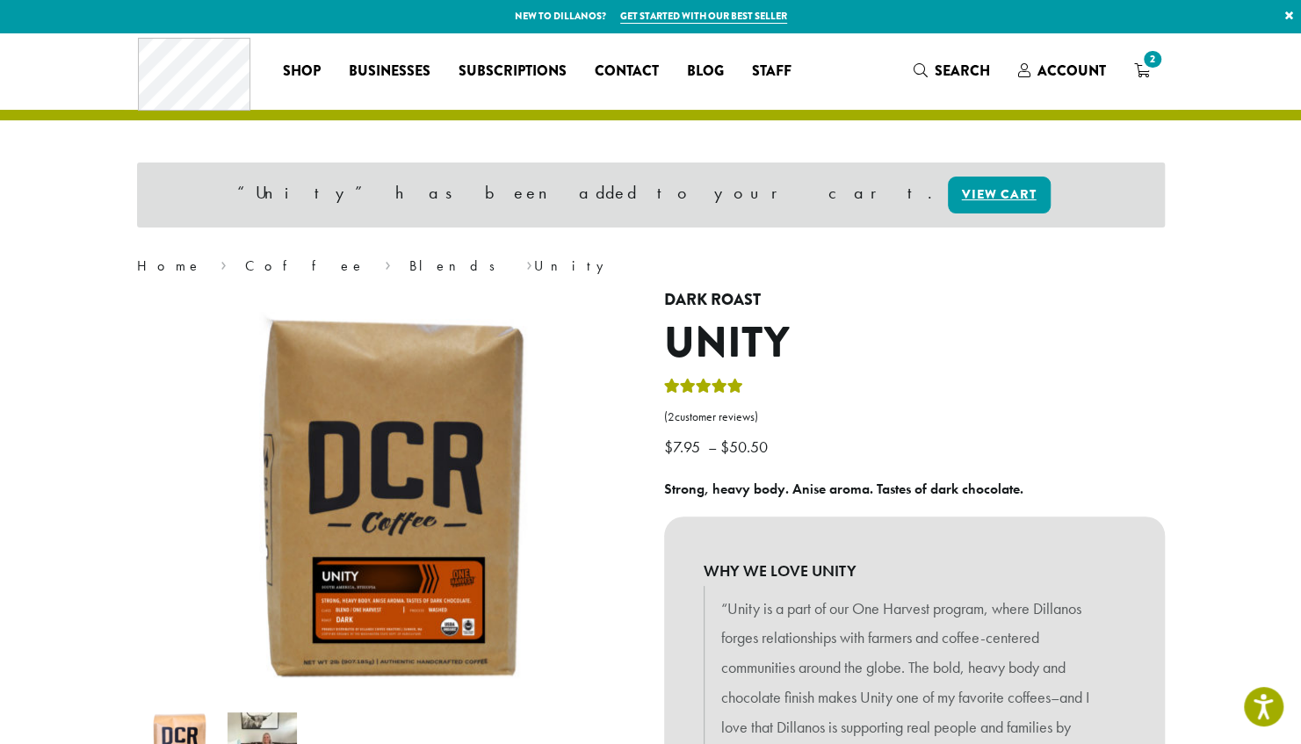
click at [1147, 77] on icon "2" at bounding box center [1143, 70] width 16 height 14
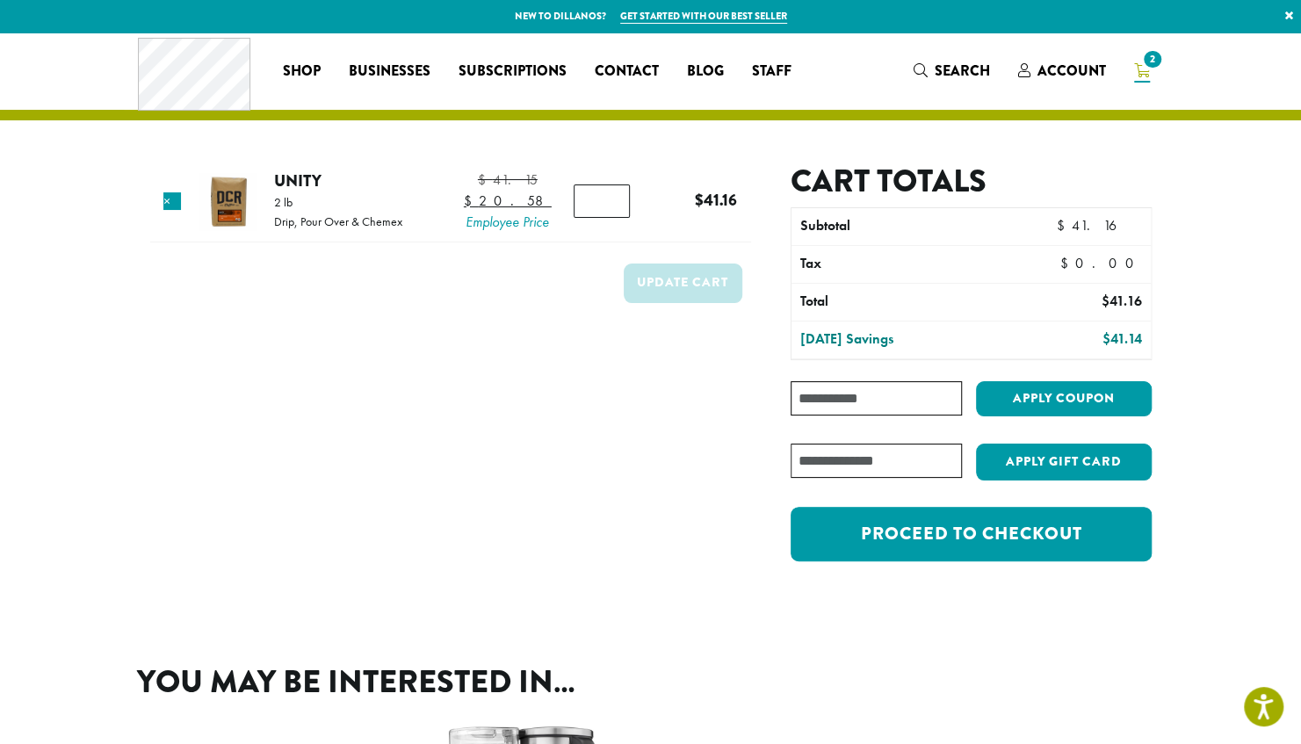
click at [592, 218] on input "*" at bounding box center [602, 201] width 56 height 33
type input "*"
click at [611, 216] on input "*" at bounding box center [602, 201] width 56 height 33
click at [675, 303] on button "Update cart" at bounding box center [683, 284] width 119 height 40
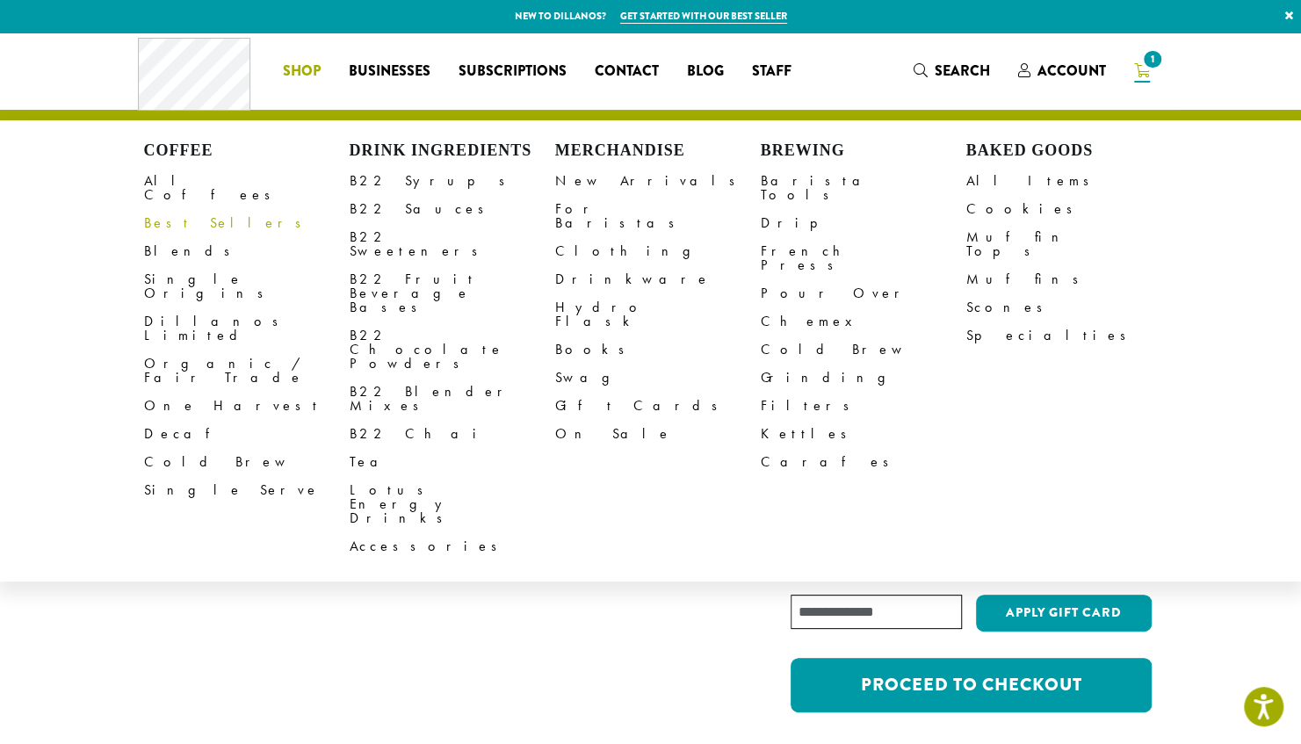
click at [185, 209] on link "Best Sellers" at bounding box center [247, 223] width 206 height 28
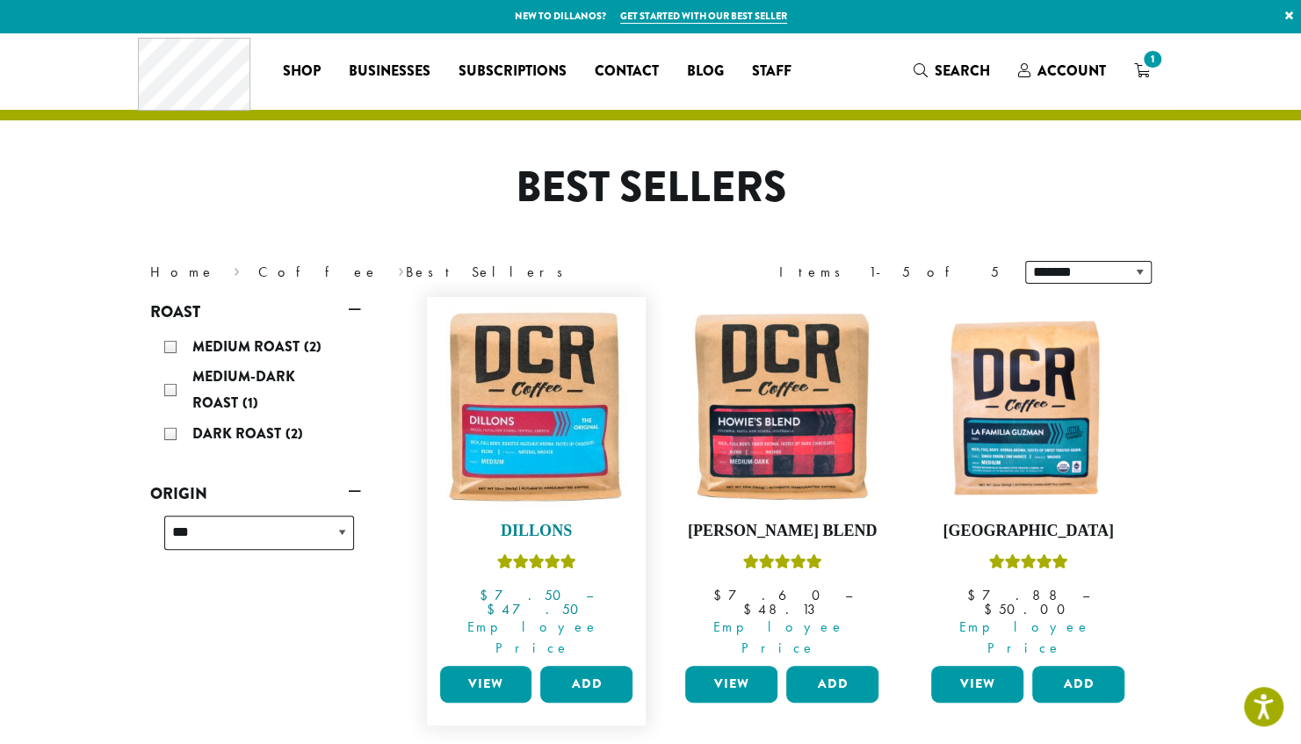
click at [483, 445] on img at bounding box center [536, 407] width 202 height 202
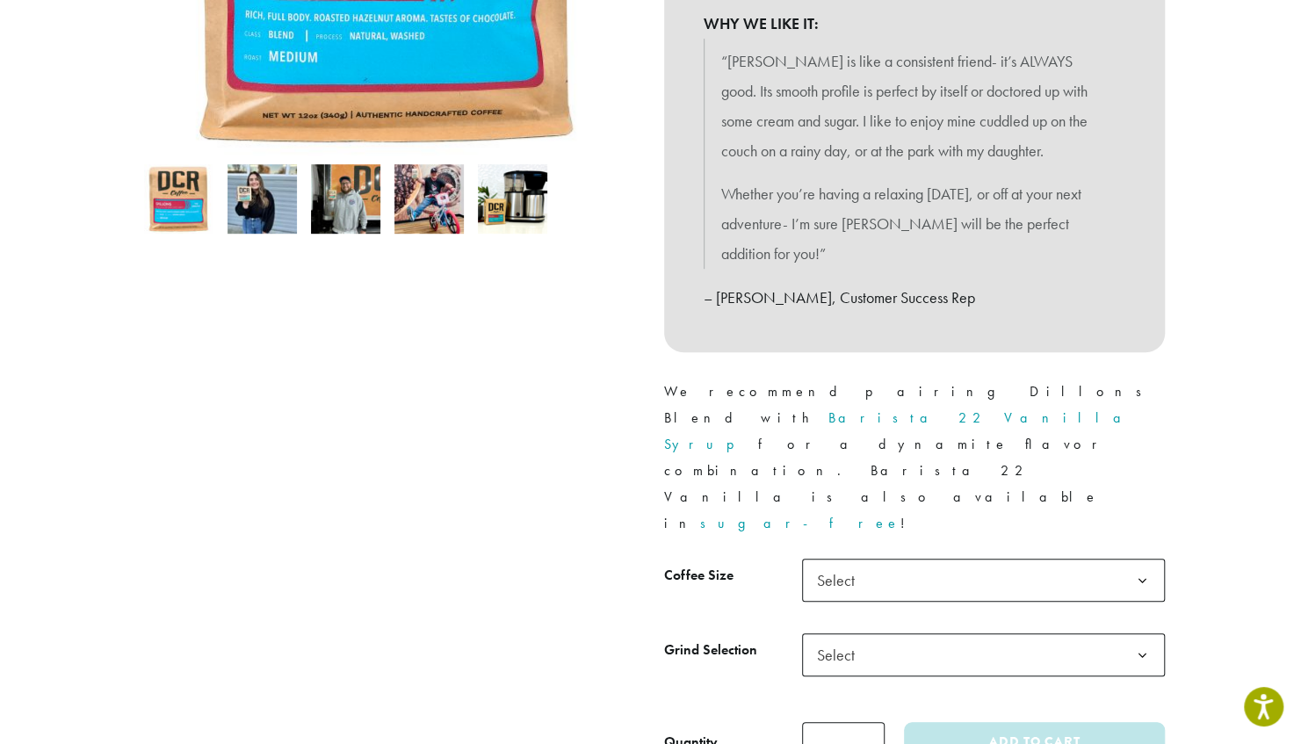
scroll to position [508, 0]
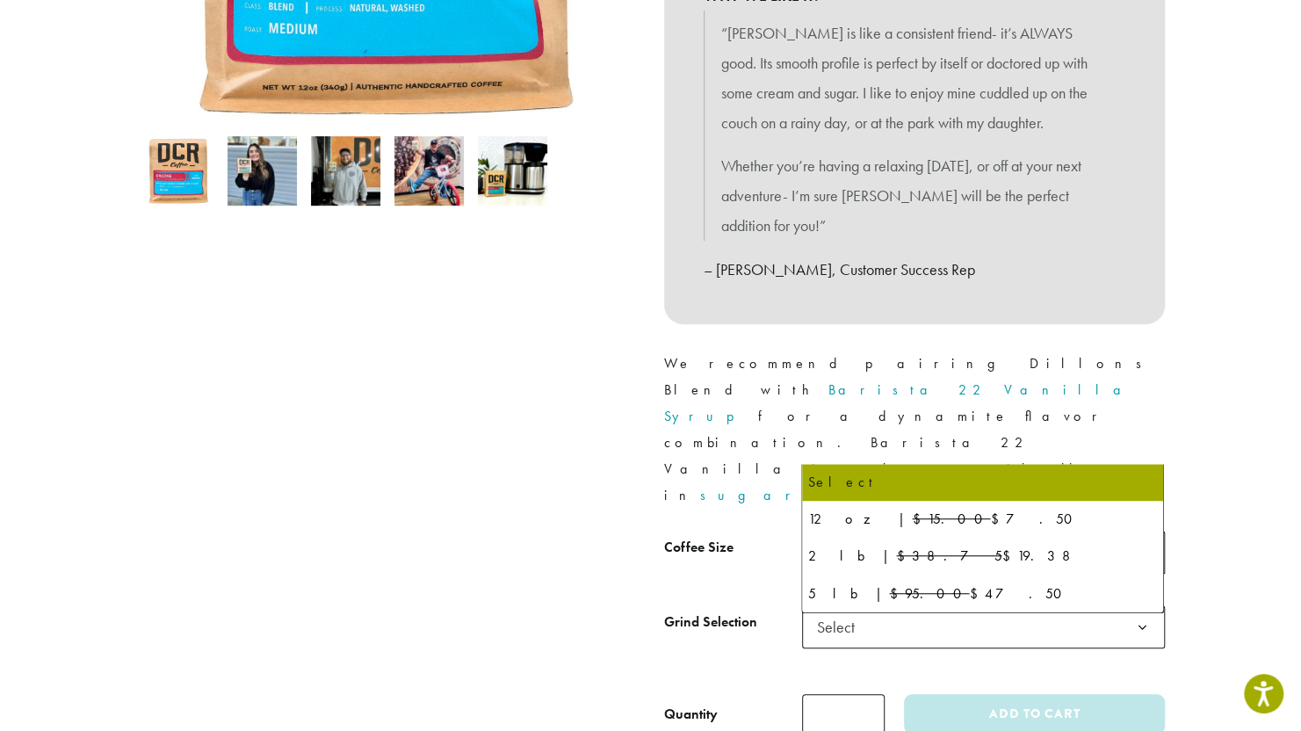
click at [917, 531] on span "Select" at bounding box center [983, 552] width 363 height 43
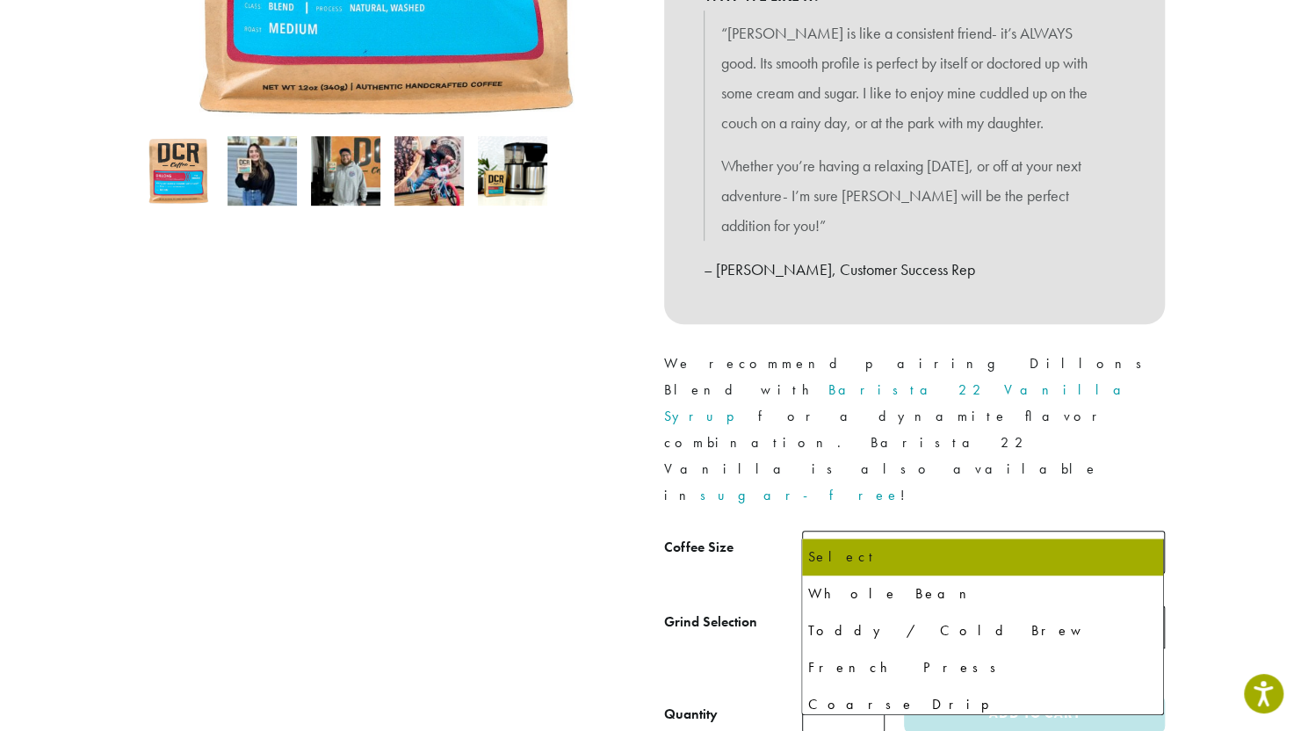
click at [917, 605] on span "Select" at bounding box center [983, 626] width 363 height 43
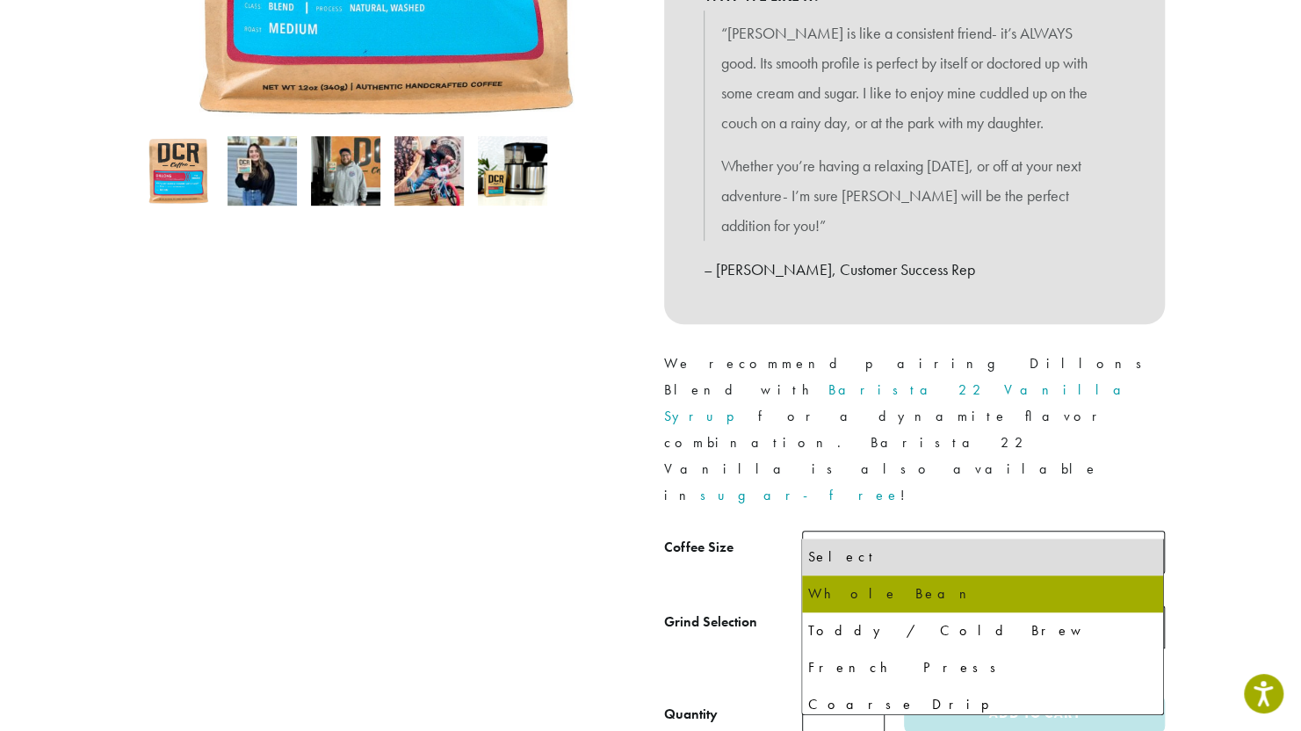
select select "*********"
select select "**********"
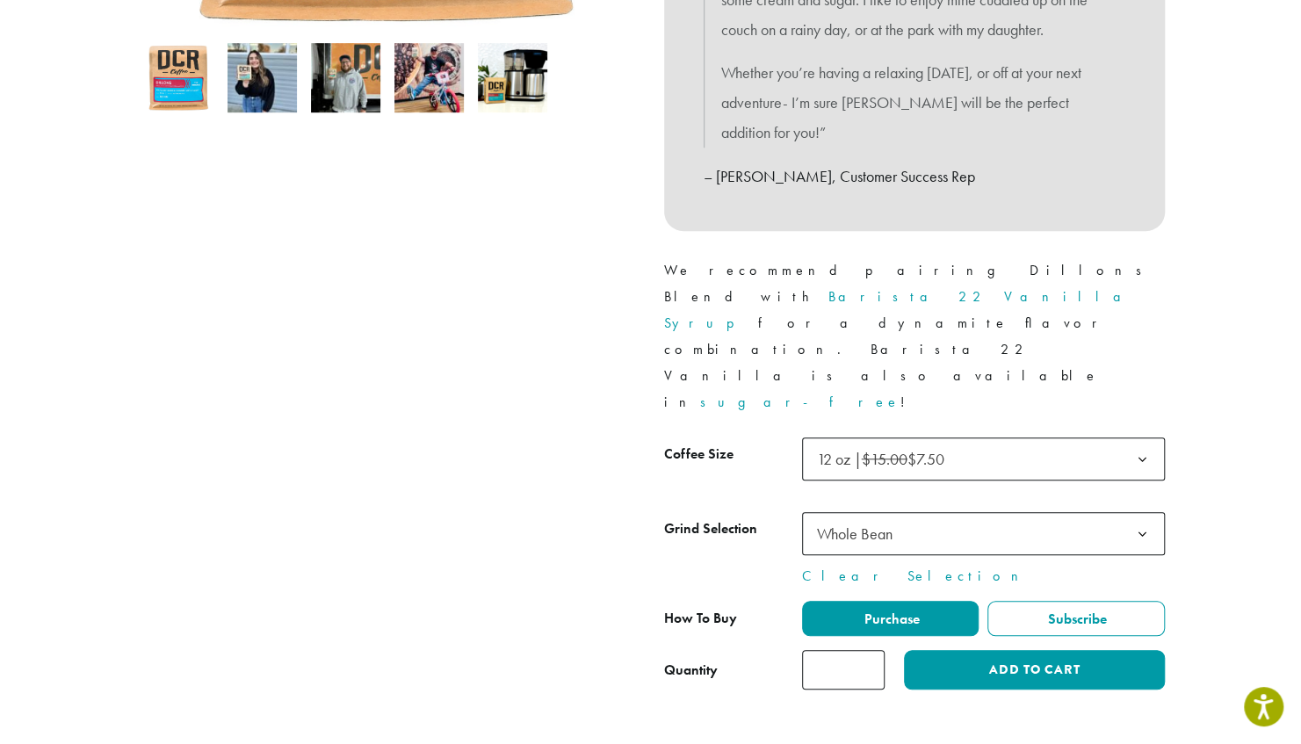
scroll to position [627, 0]
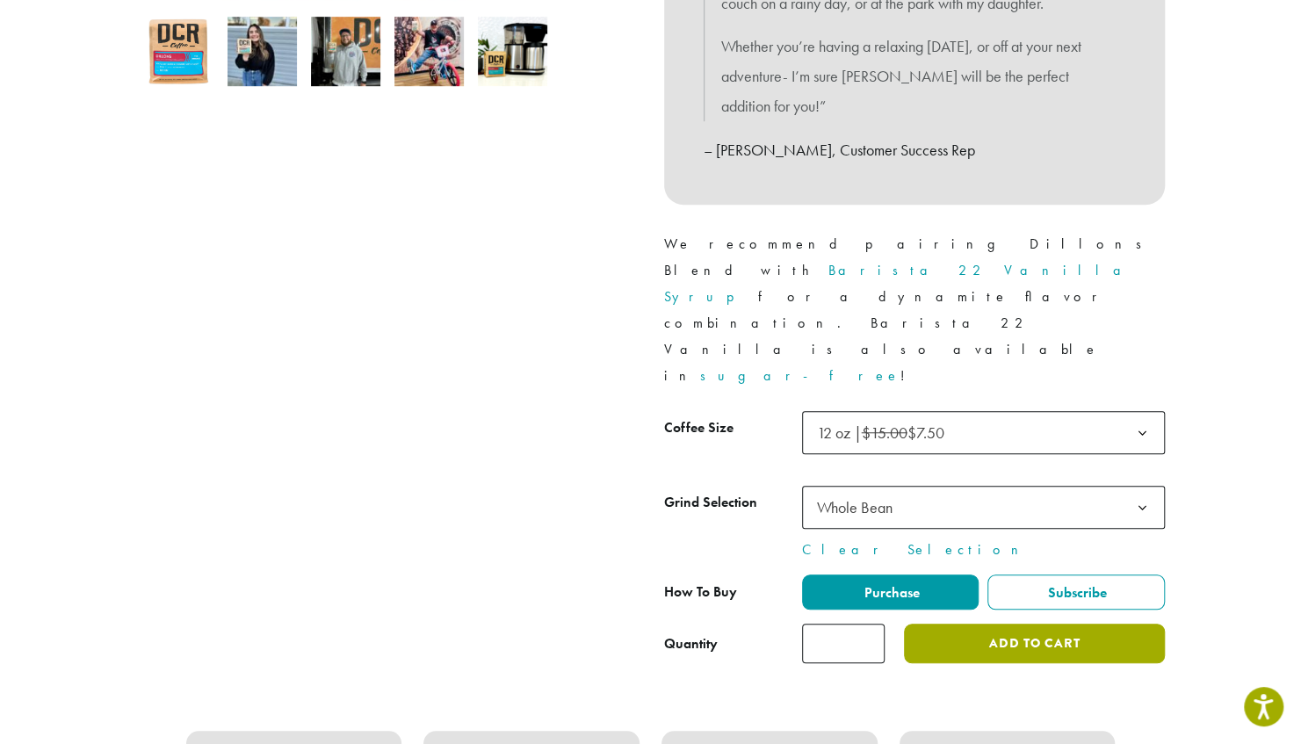
click at [965, 624] on button "Add to cart" at bounding box center [1034, 644] width 260 height 40
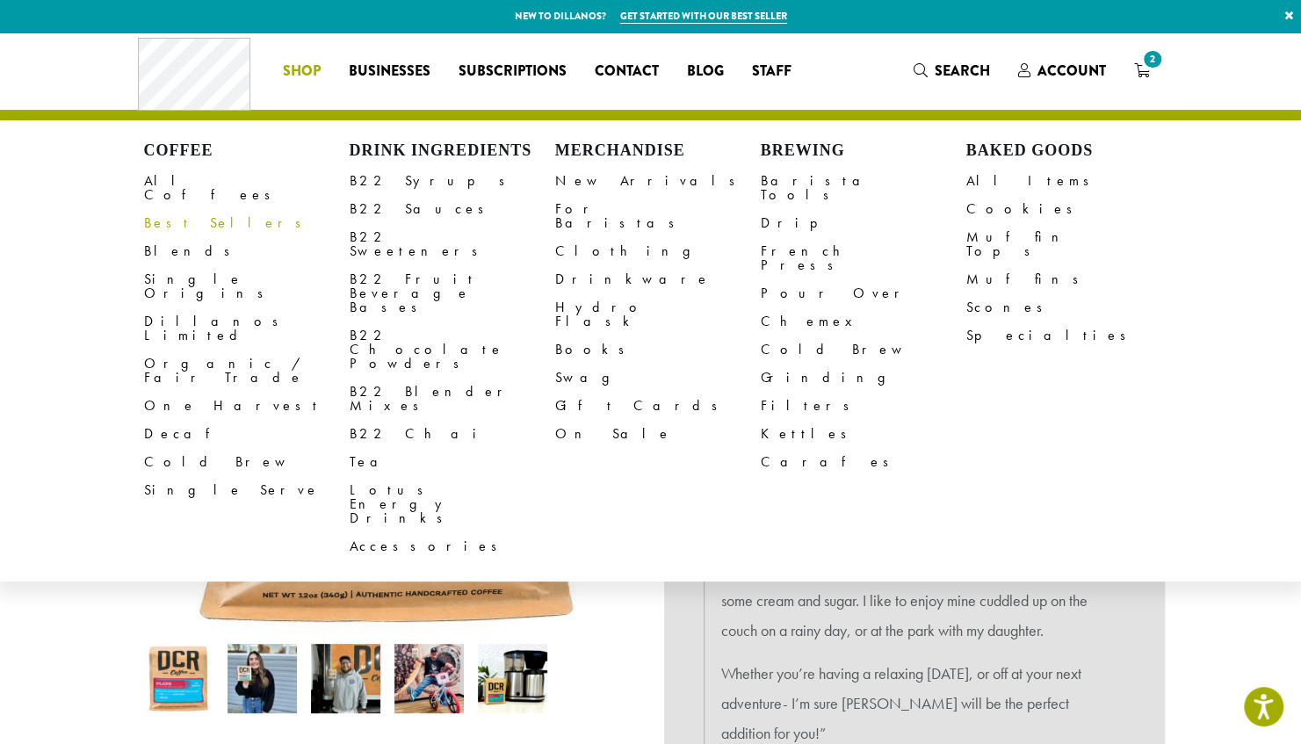
click at [144, 212] on link "Best Sellers" at bounding box center [247, 223] width 206 height 28
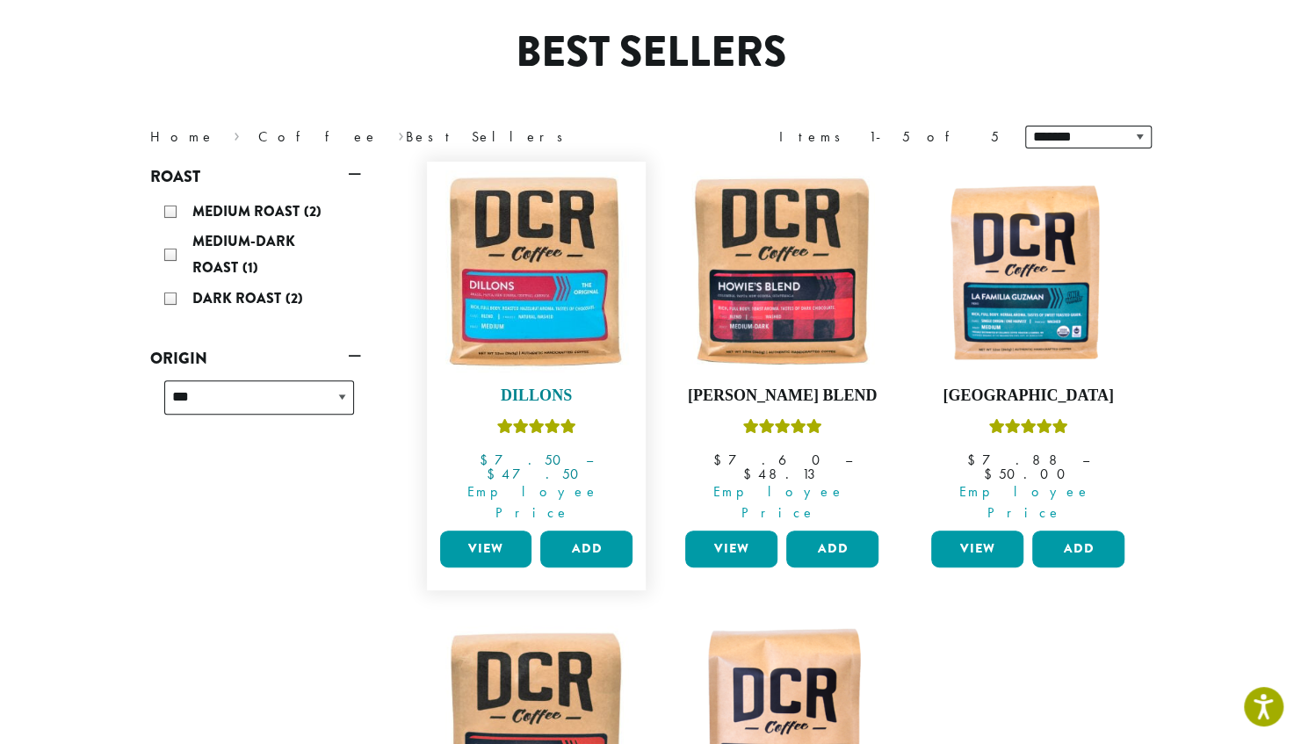
scroll to position [136, 0]
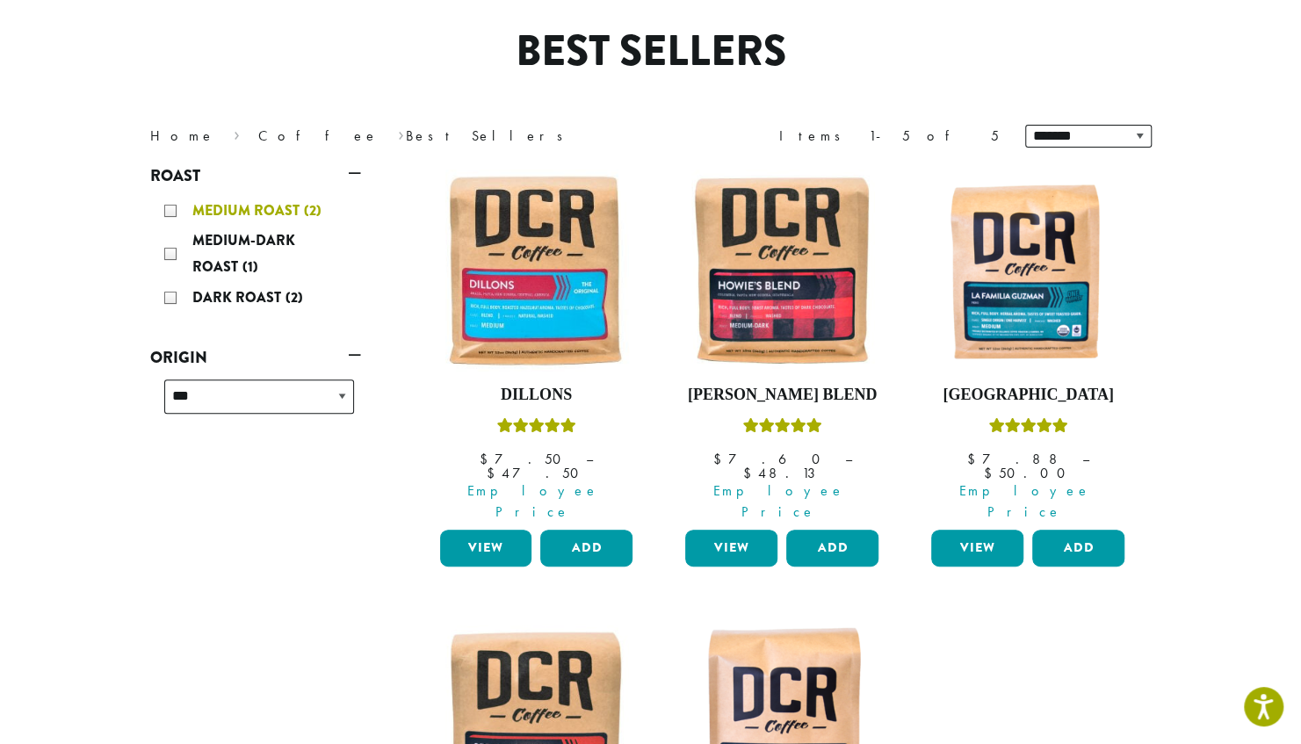
click at [170, 214] on div "Medium Roast (2)" at bounding box center [259, 211] width 190 height 26
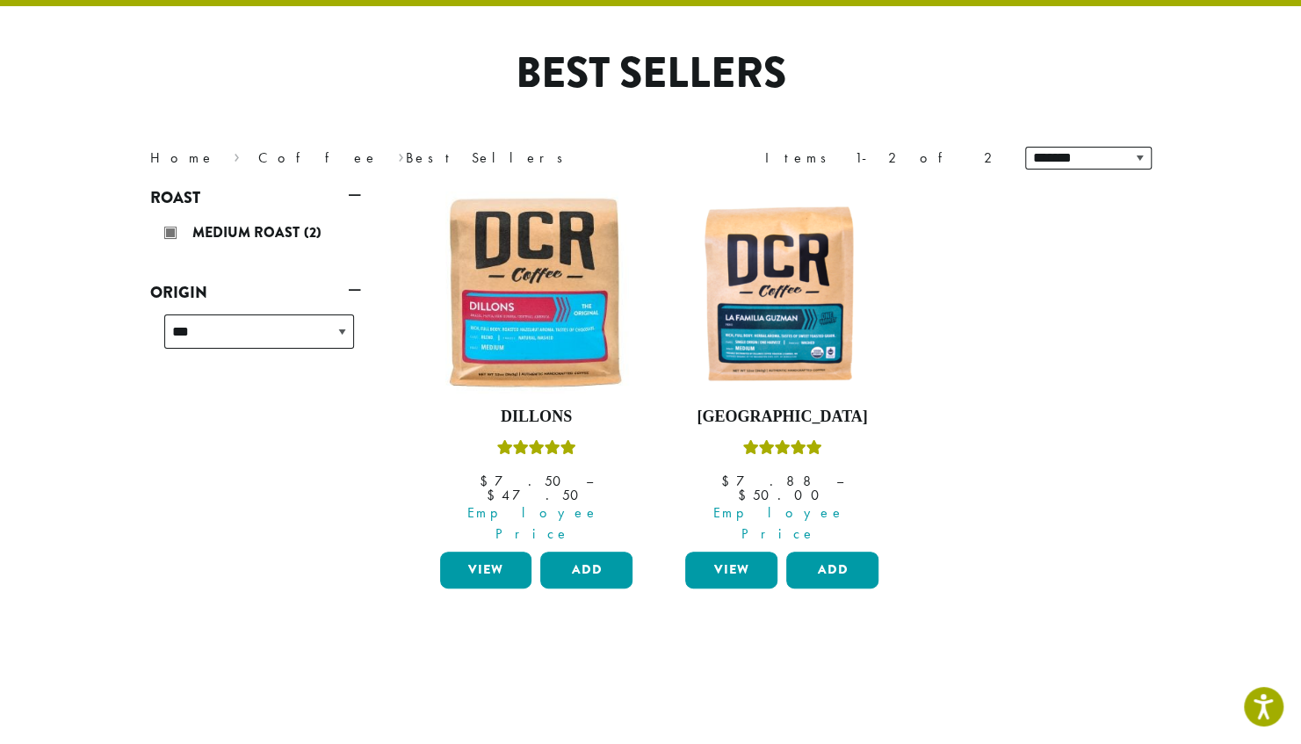
scroll to position [107, 0]
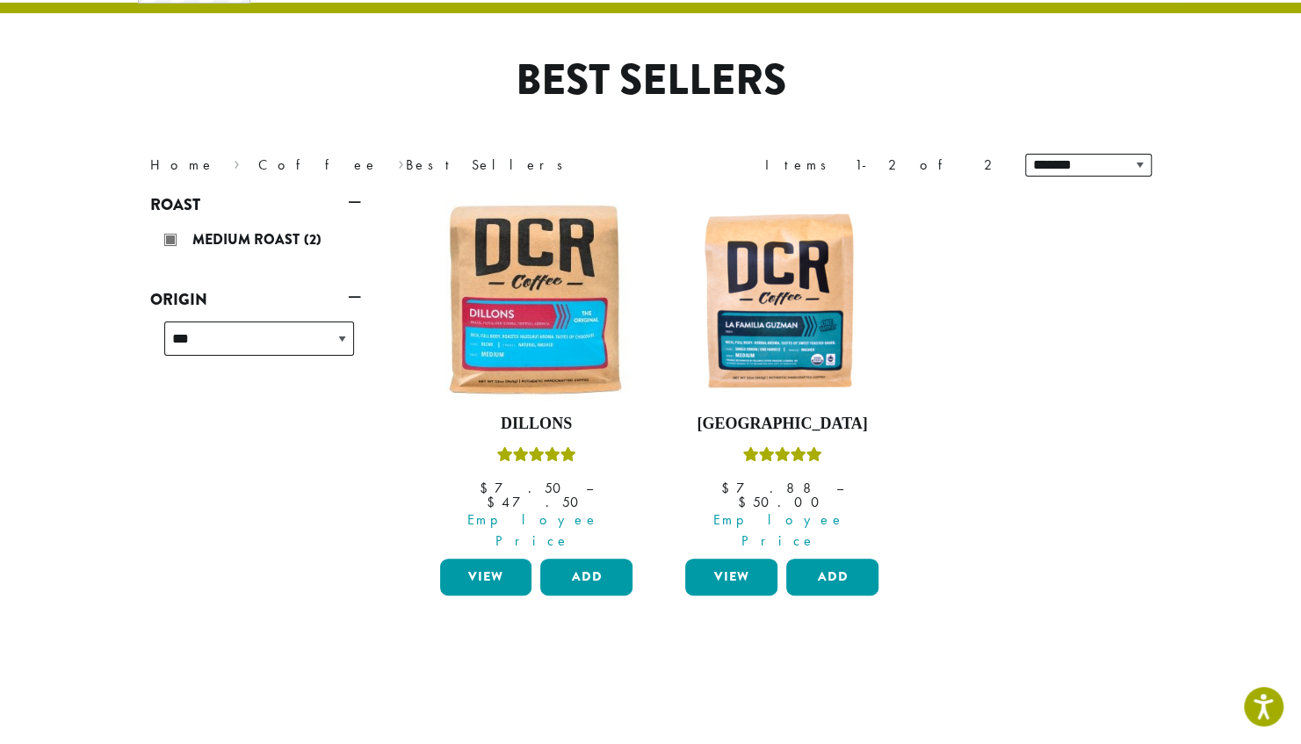
click at [170, 214] on link "Roast" at bounding box center [255, 205] width 211 height 30
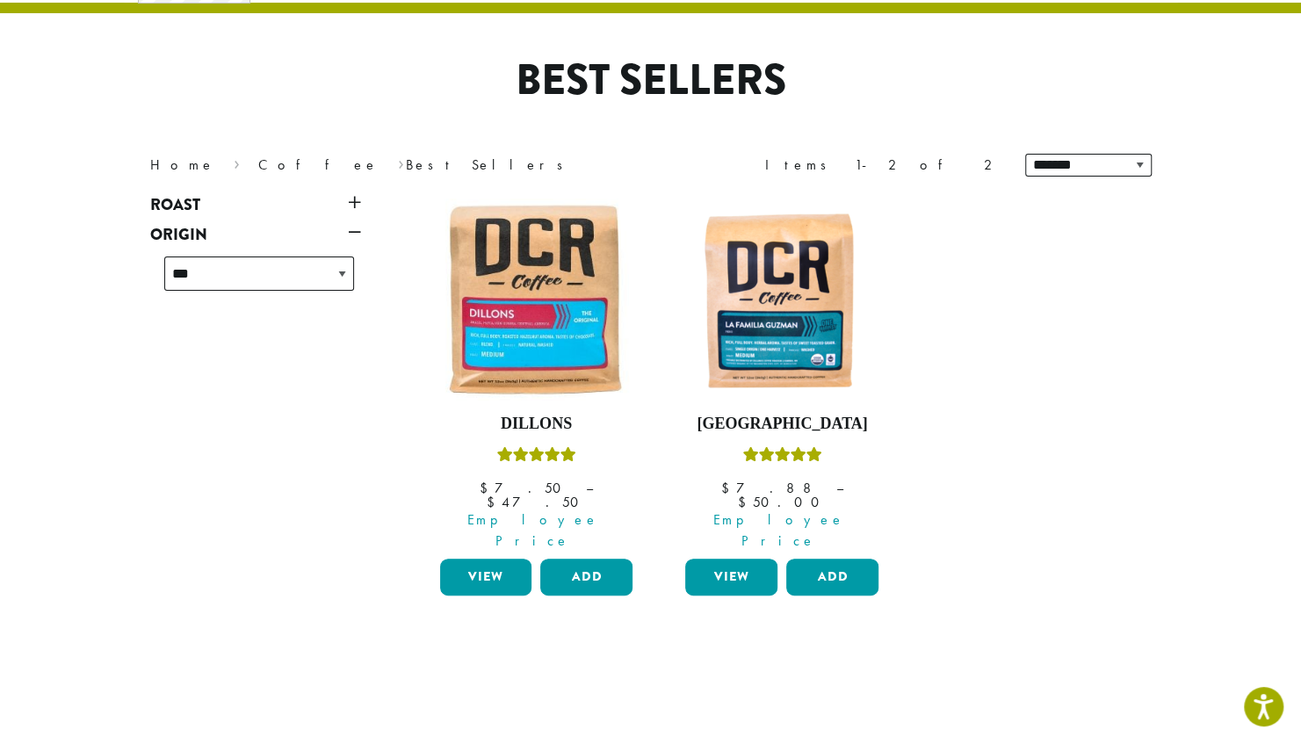
click at [170, 207] on link "Roast" at bounding box center [255, 205] width 211 height 30
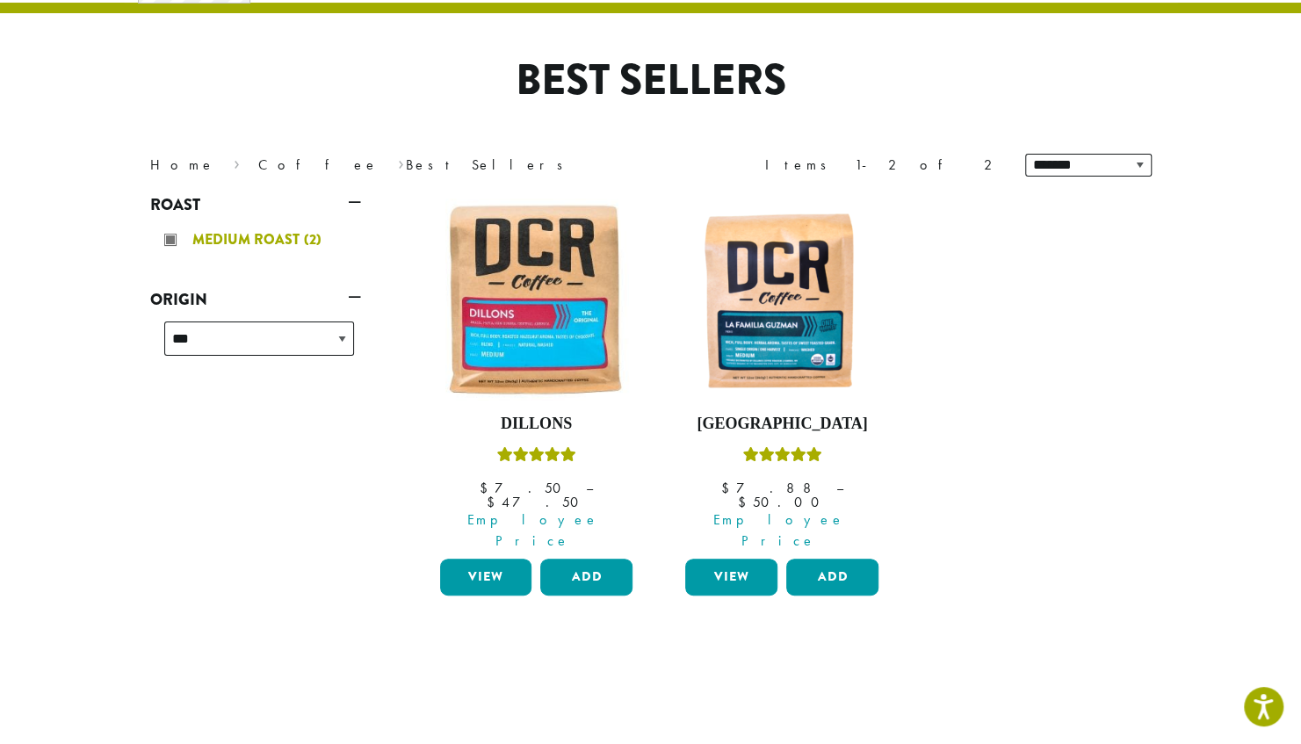
click at [165, 241] on div "Medium Roast (2)" at bounding box center [259, 240] width 190 height 26
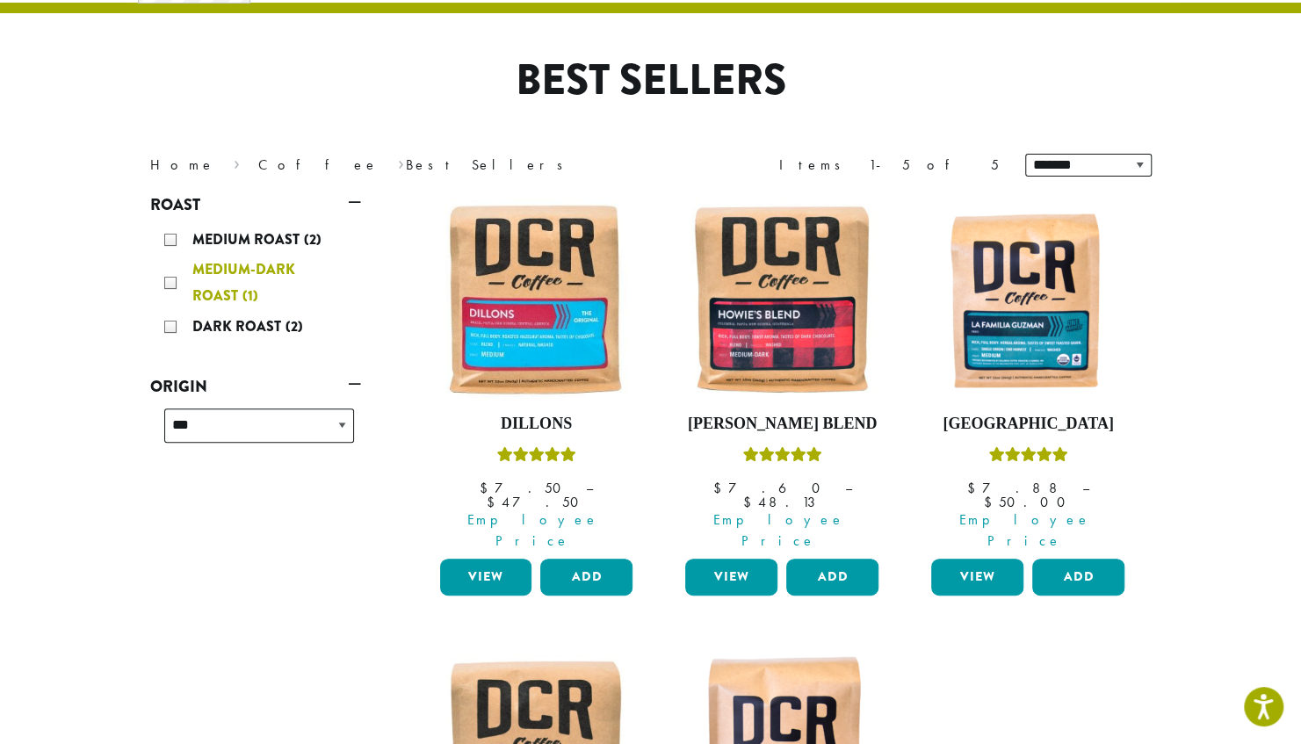
click at [164, 278] on div "Medium-Dark Roast (1)" at bounding box center [259, 283] width 190 height 53
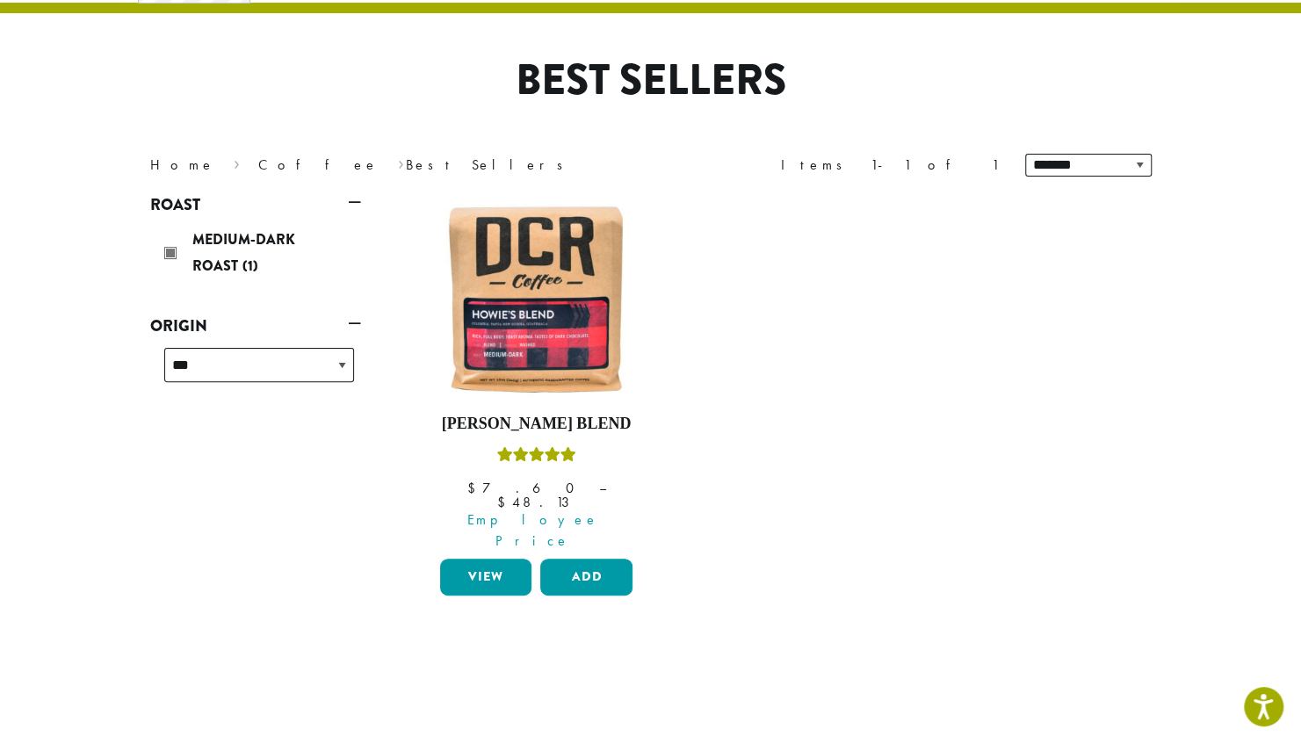
click at [164, 278] on div "Medium-Dark Roast (1)" at bounding box center [259, 253] width 190 height 53
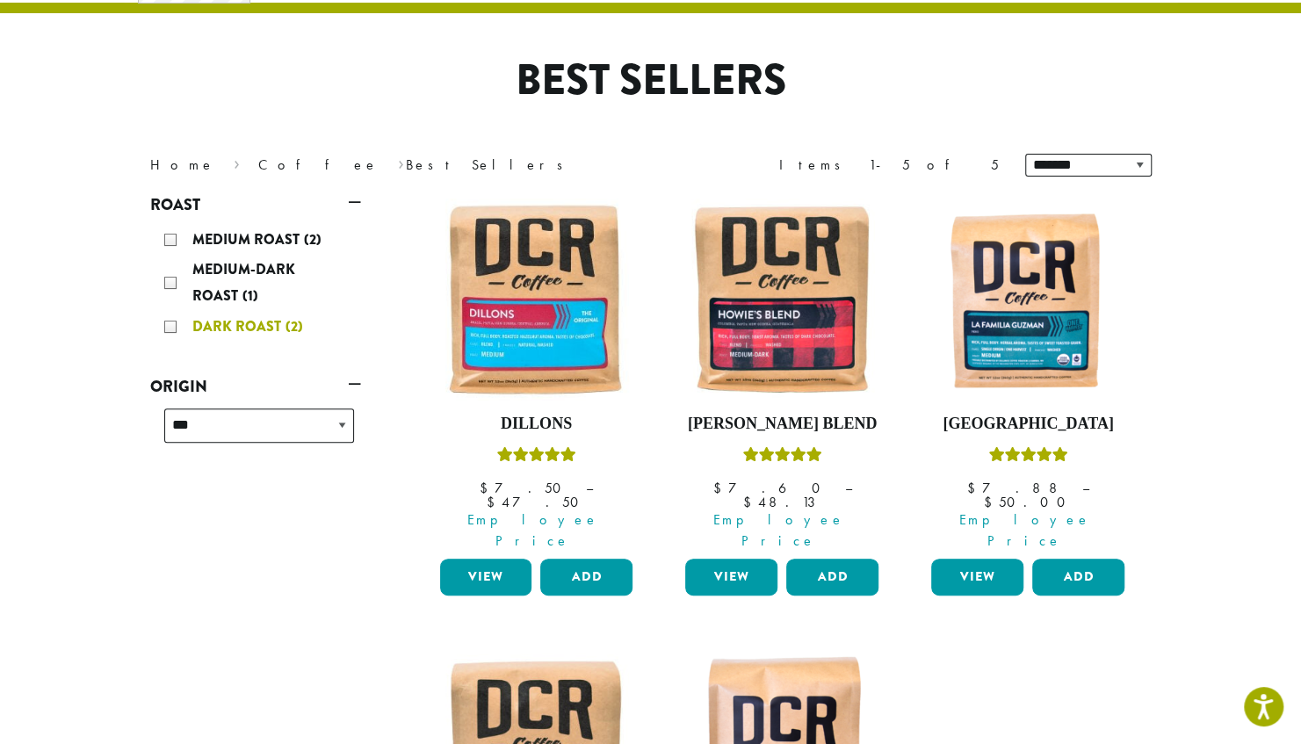
click at [164, 315] on div "Dark Roast (2)" at bounding box center [259, 327] width 190 height 26
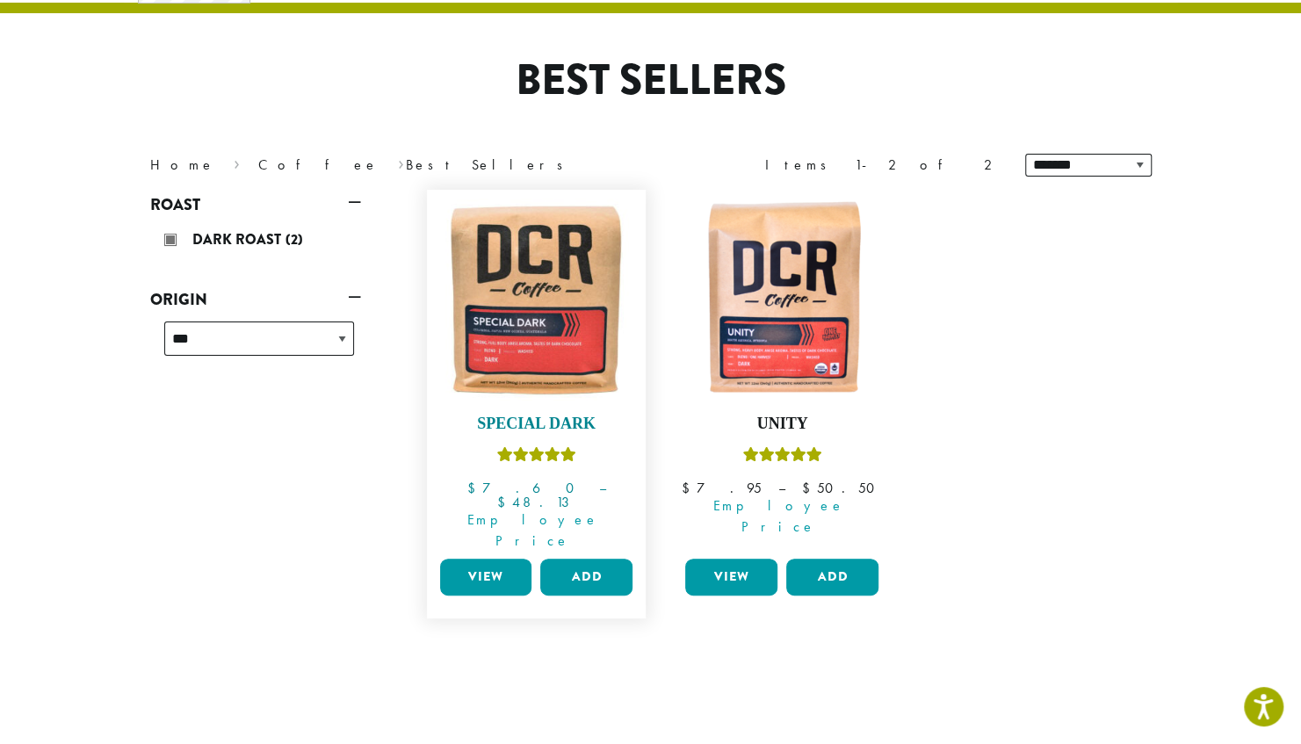
click at [482, 344] on img at bounding box center [536, 300] width 202 height 202
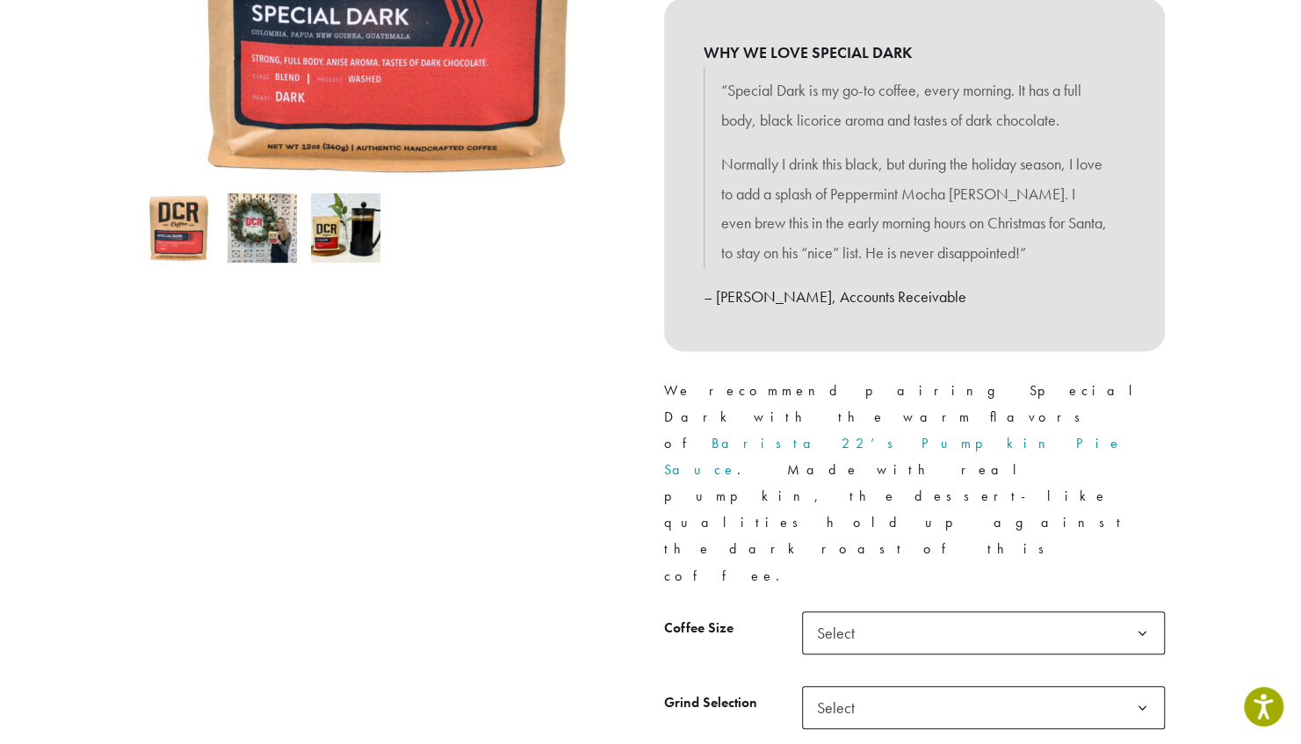
scroll to position [452, 0]
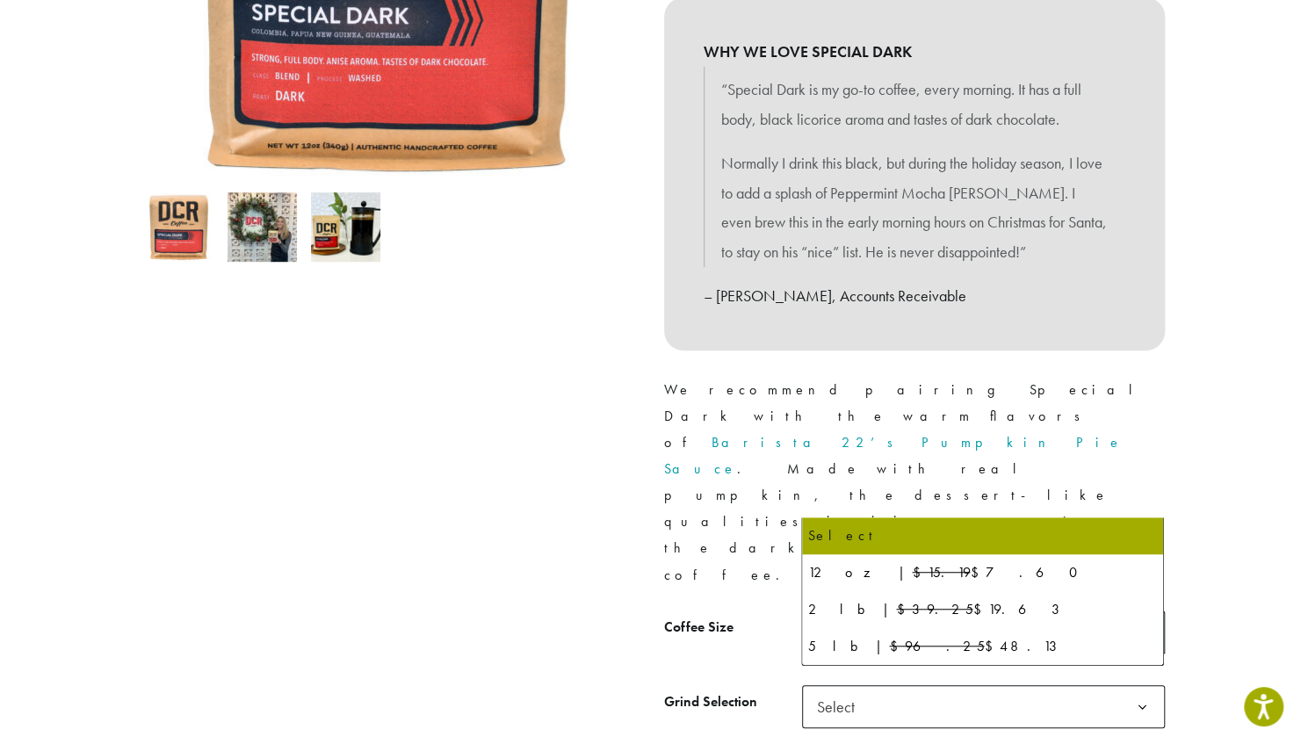
click at [836, 615] on span "Select" at bounding box center [841, 632] width 62 height 34
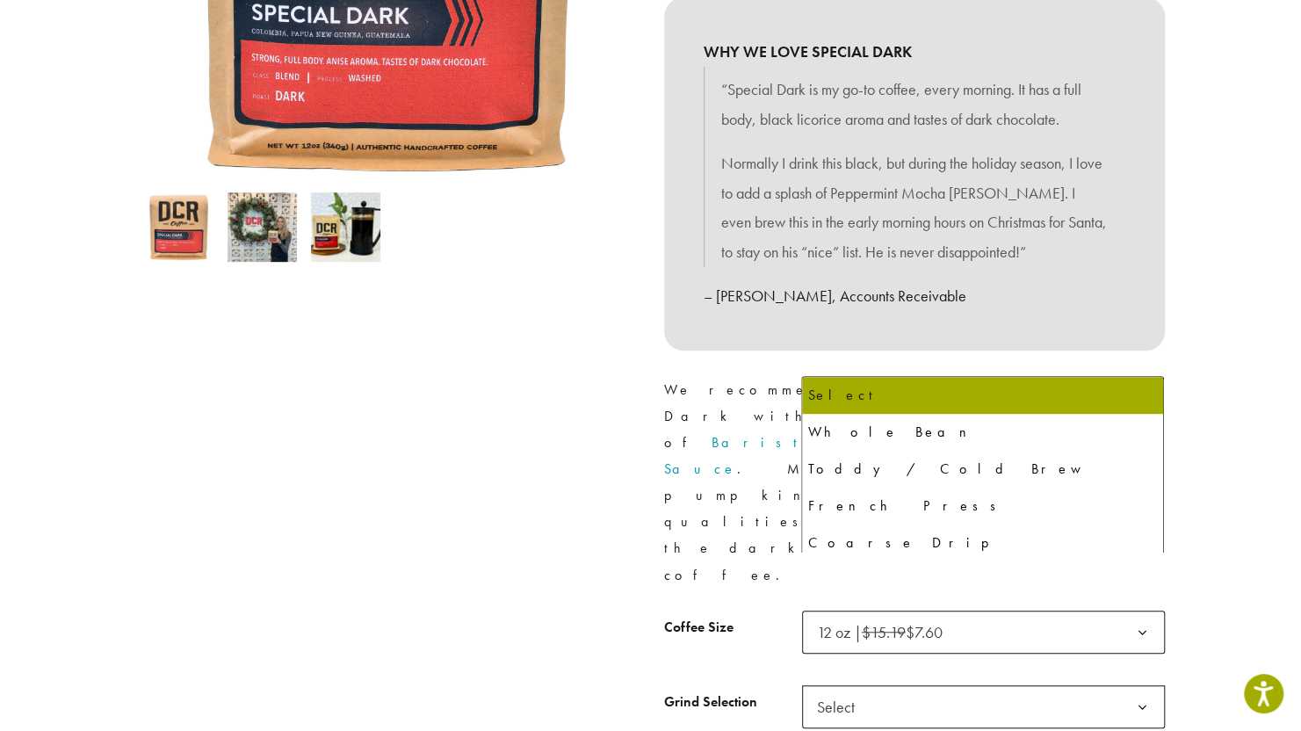
click at [841, 690] on span "Select" at bounding box center [841, 707] width 62 height 34
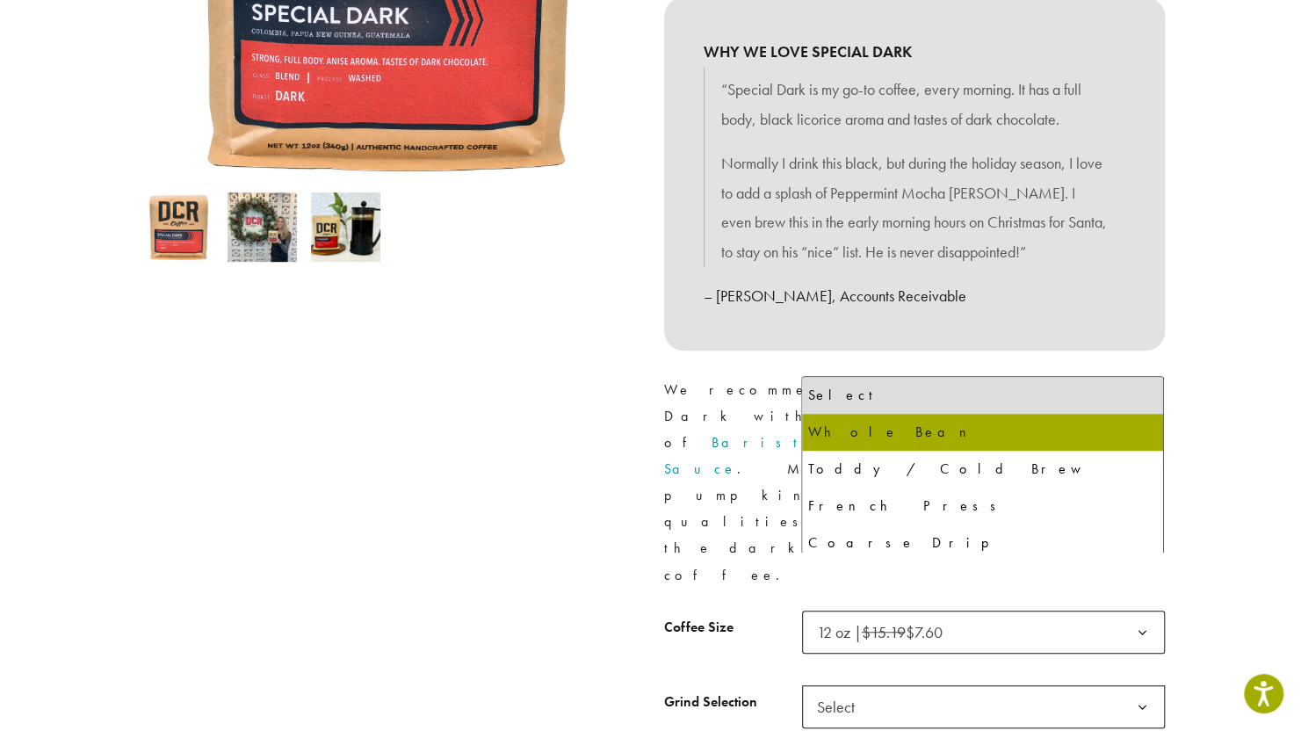
select select "*********"
select select "**********"
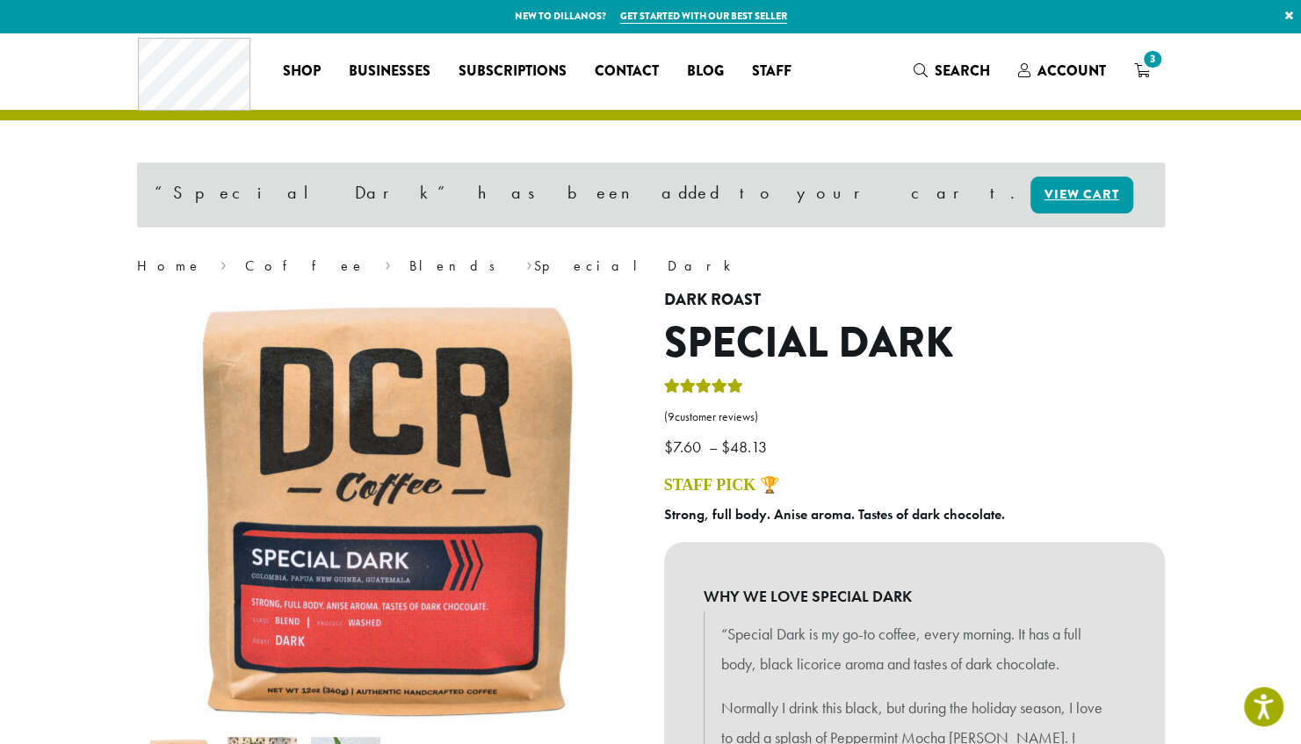
click at [1132, 88] on div "Coffee All Coffees Best Sellers Blends Single Origins Dillanos Limited Organic …" at bounding box center [651, 70] width 1026 height 73
click at [1153, 64] on span "3" at bounding box center [1153, 59] width 24 height 24
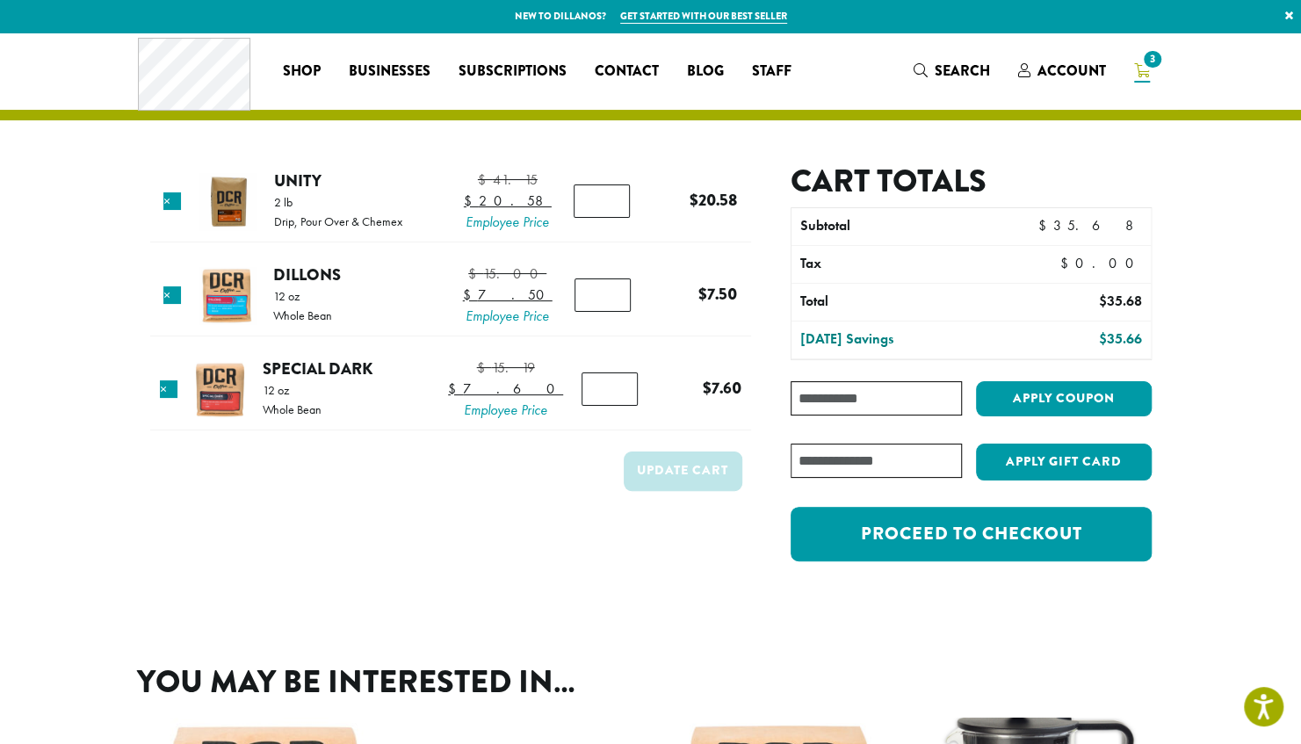
click at [835, 406] on input "Coupon:" at bounding box center [876, 398] width 170 height 34
type input "**********"
click at [990, 404] on button "Apply coupon" at bounding box center [1064, 399] width 176 height 36
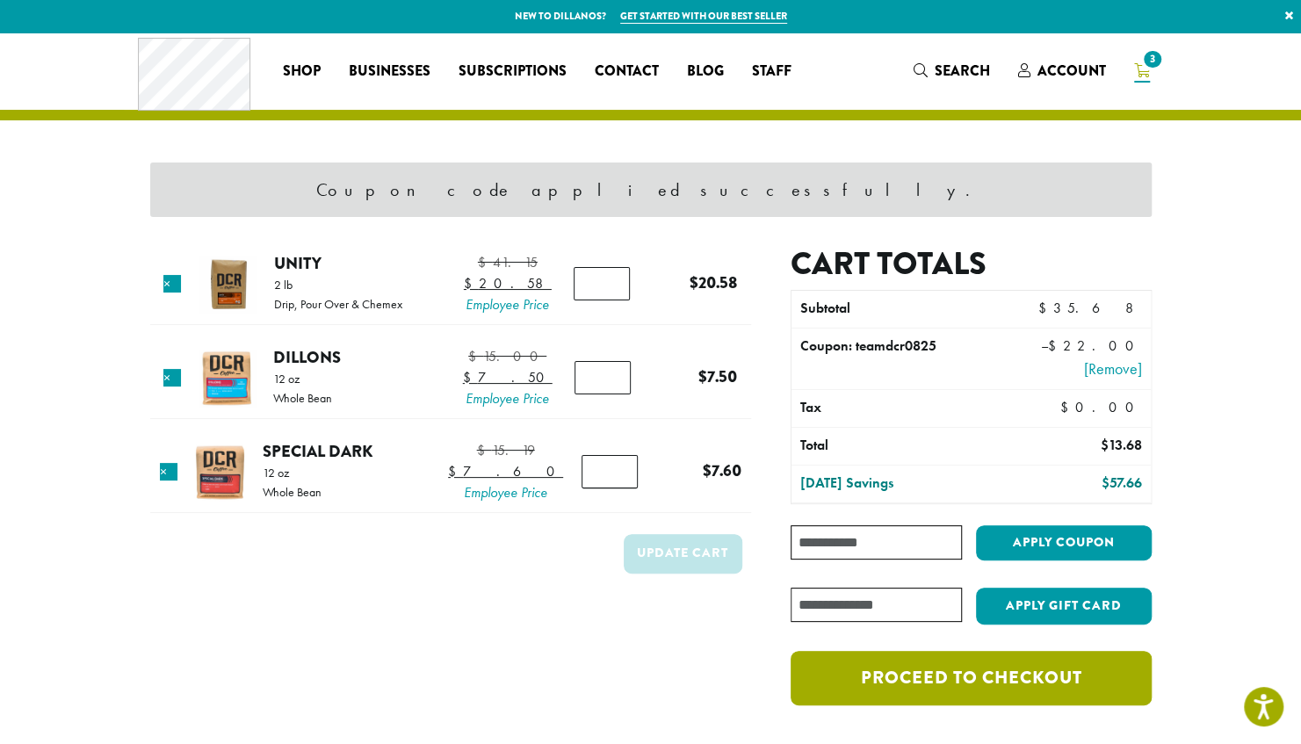
click at [1028, 688] on link "Proceed to checkout" at bounding box center [971, 678] width 360 height 54
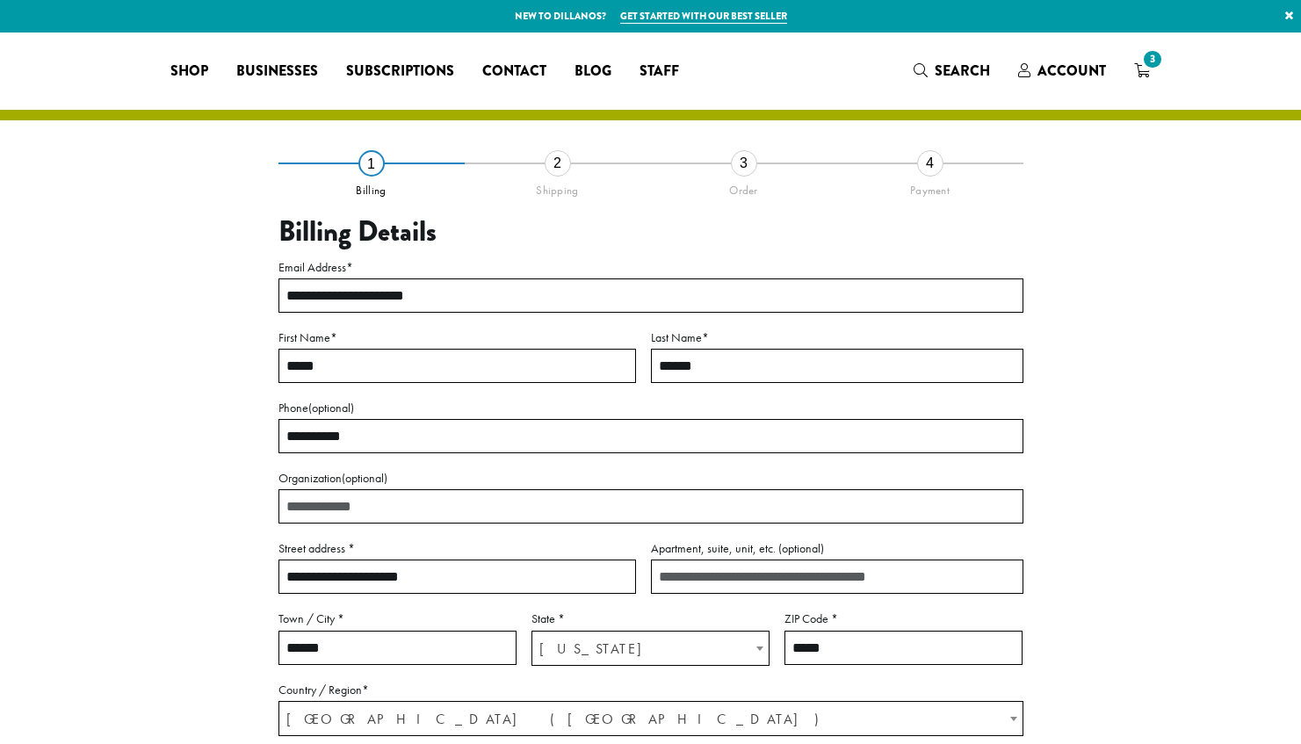
select select "**"
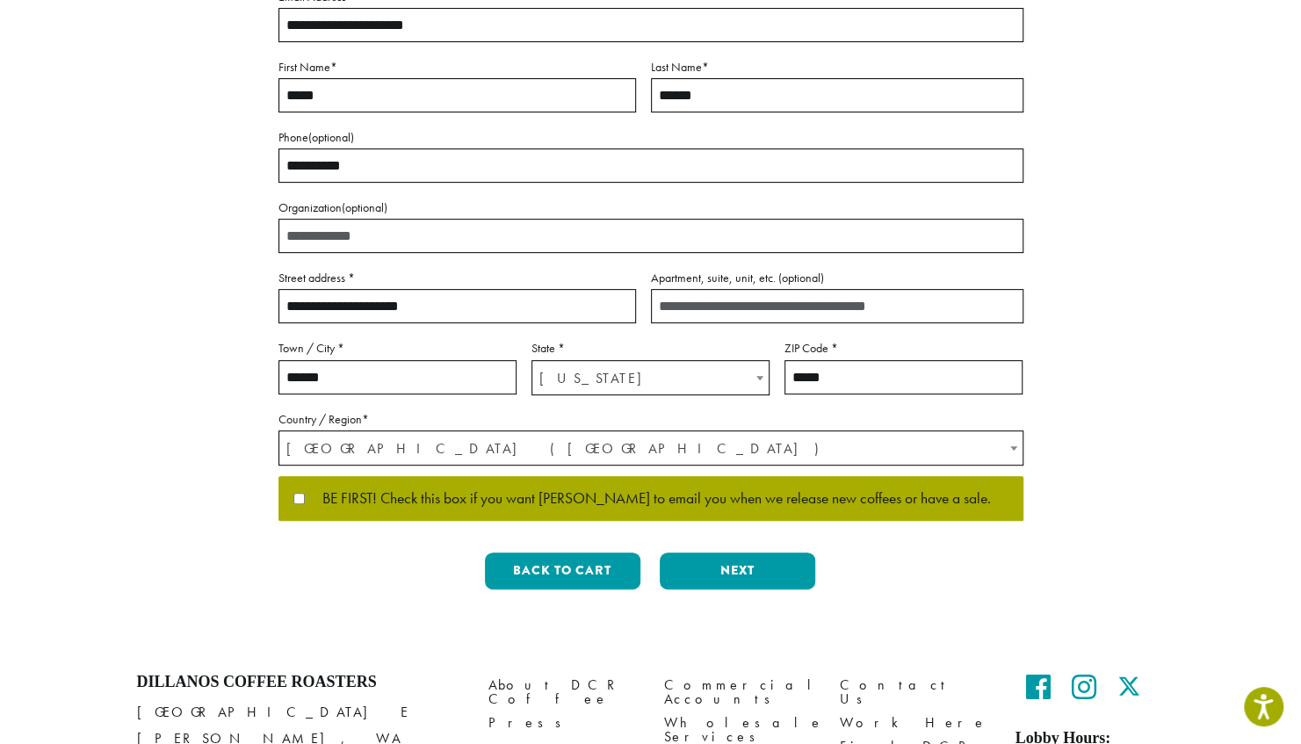
scroll to position [276, 0]
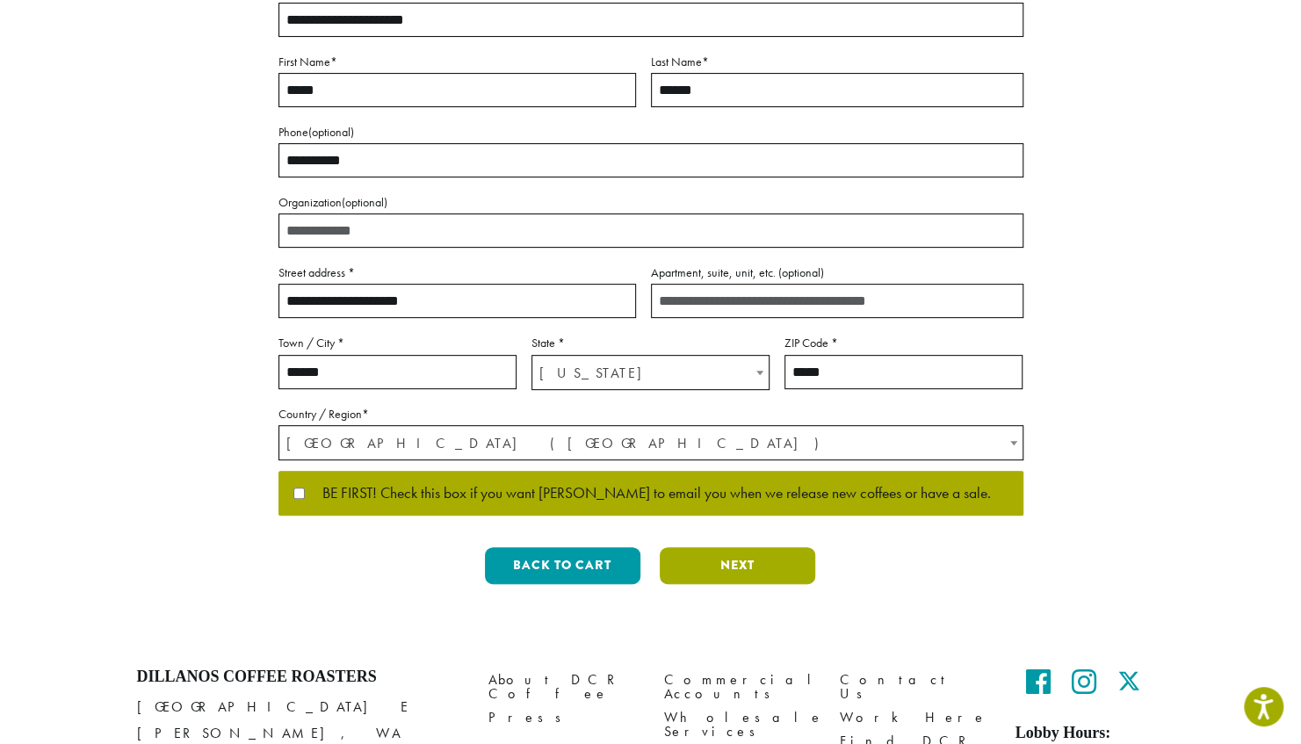
click at [696, 554] on button "Next" at bounding box center [738, 565] width 156 height 37
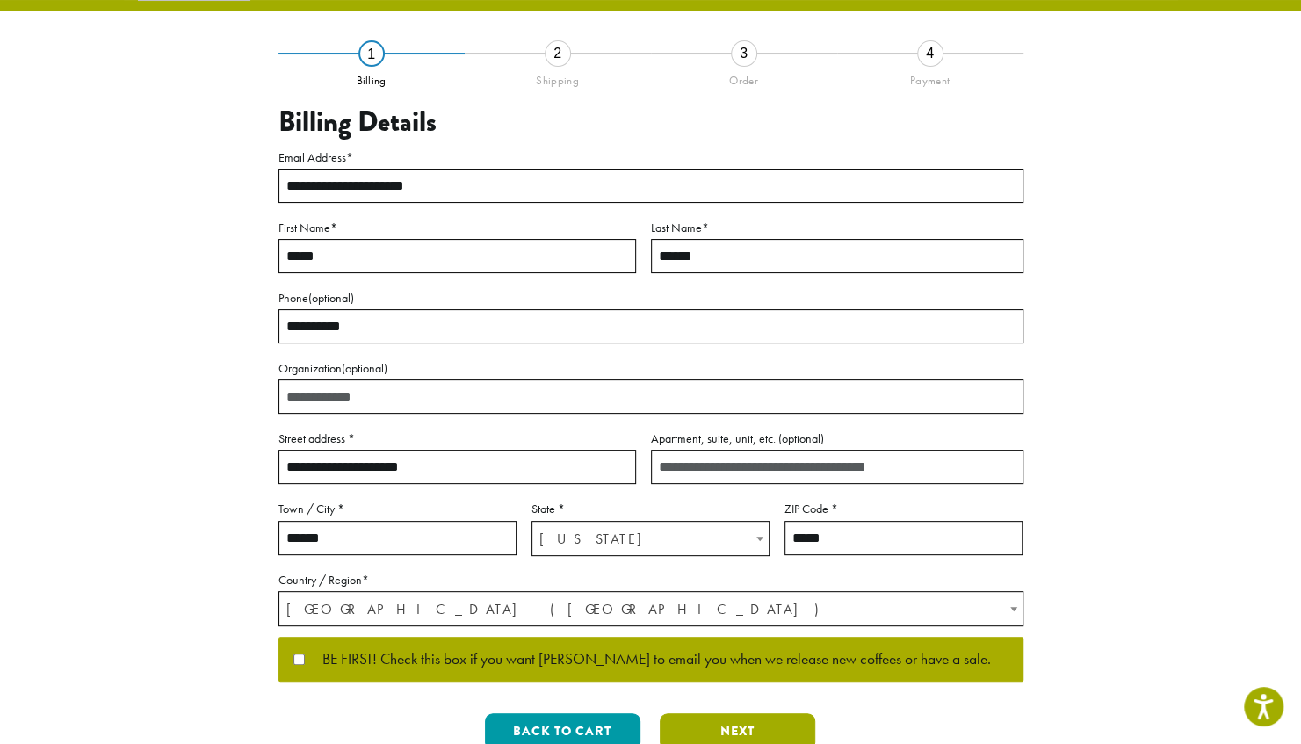
scroll to position [0, 0]
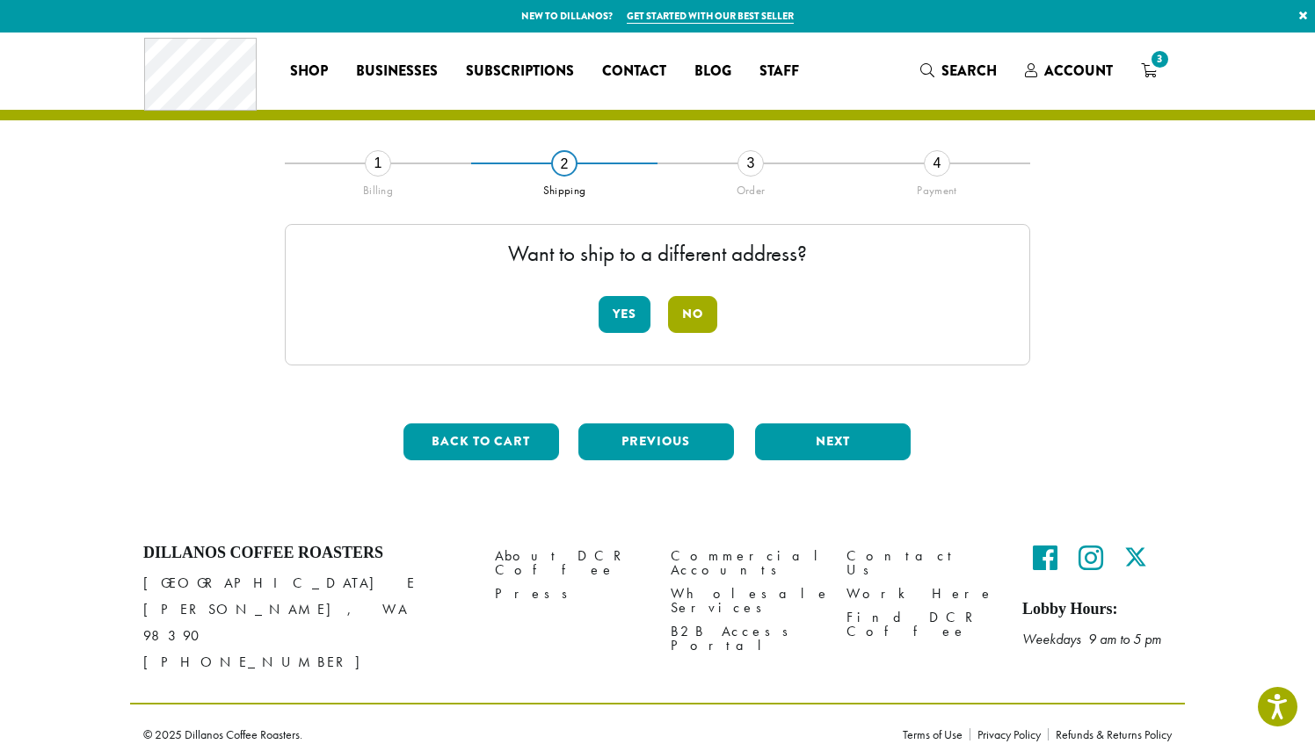
click at [677, 325] on button "No" at bounding box center [692, 314] width 49 height 37
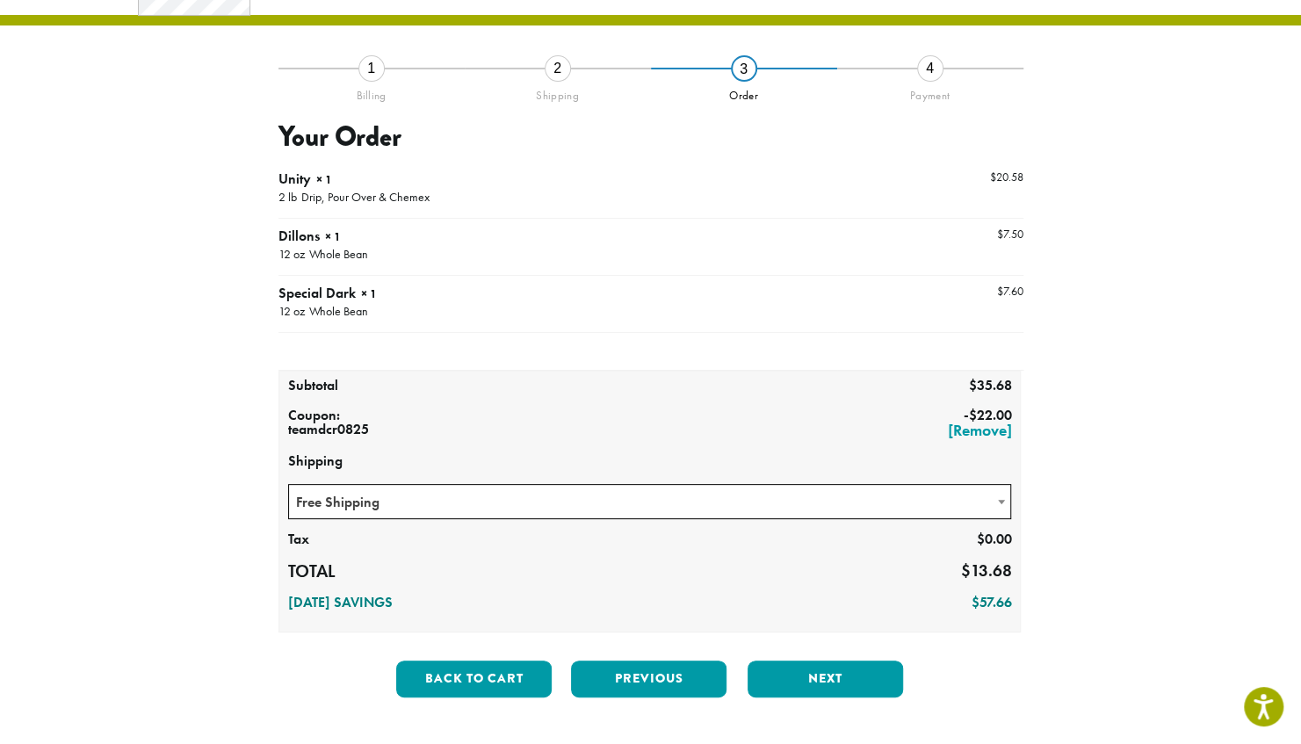
scroll to position [128, 0]
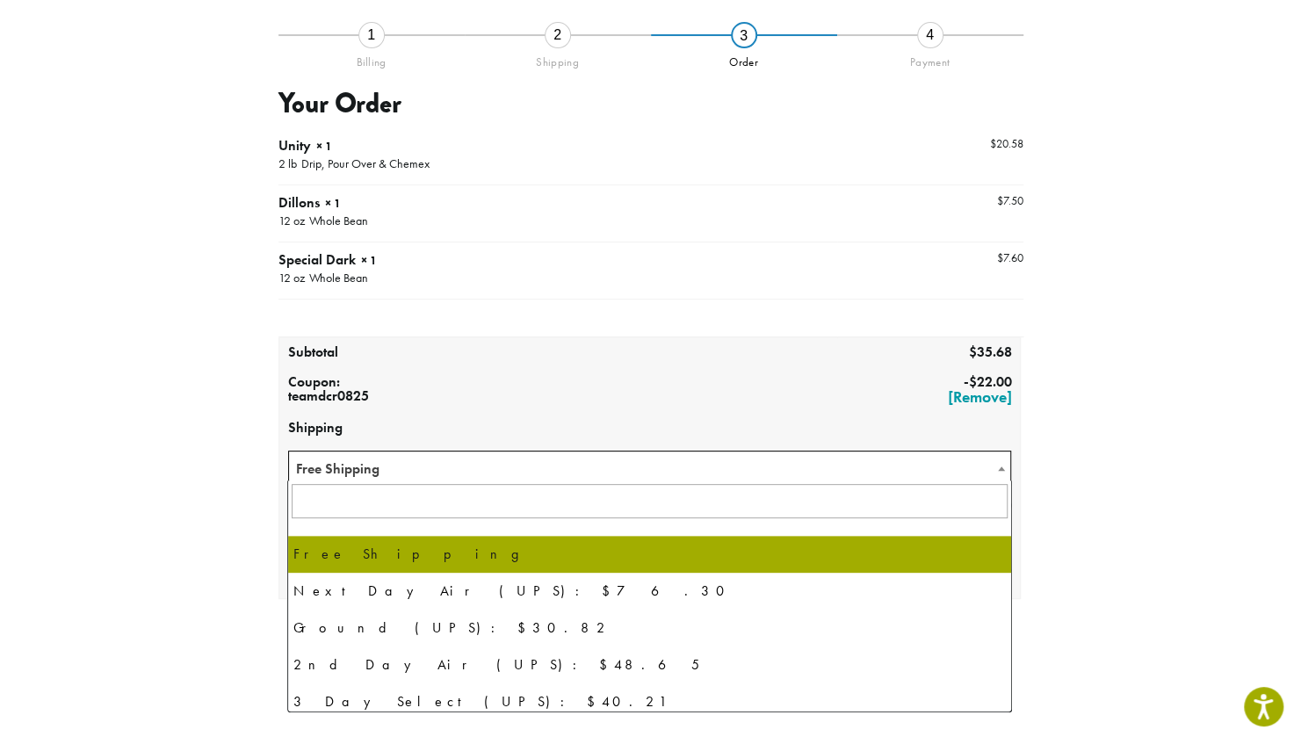
click at [689, 475] on span "Free Shipping" at bounding box center [650, 469] width 722 height 34
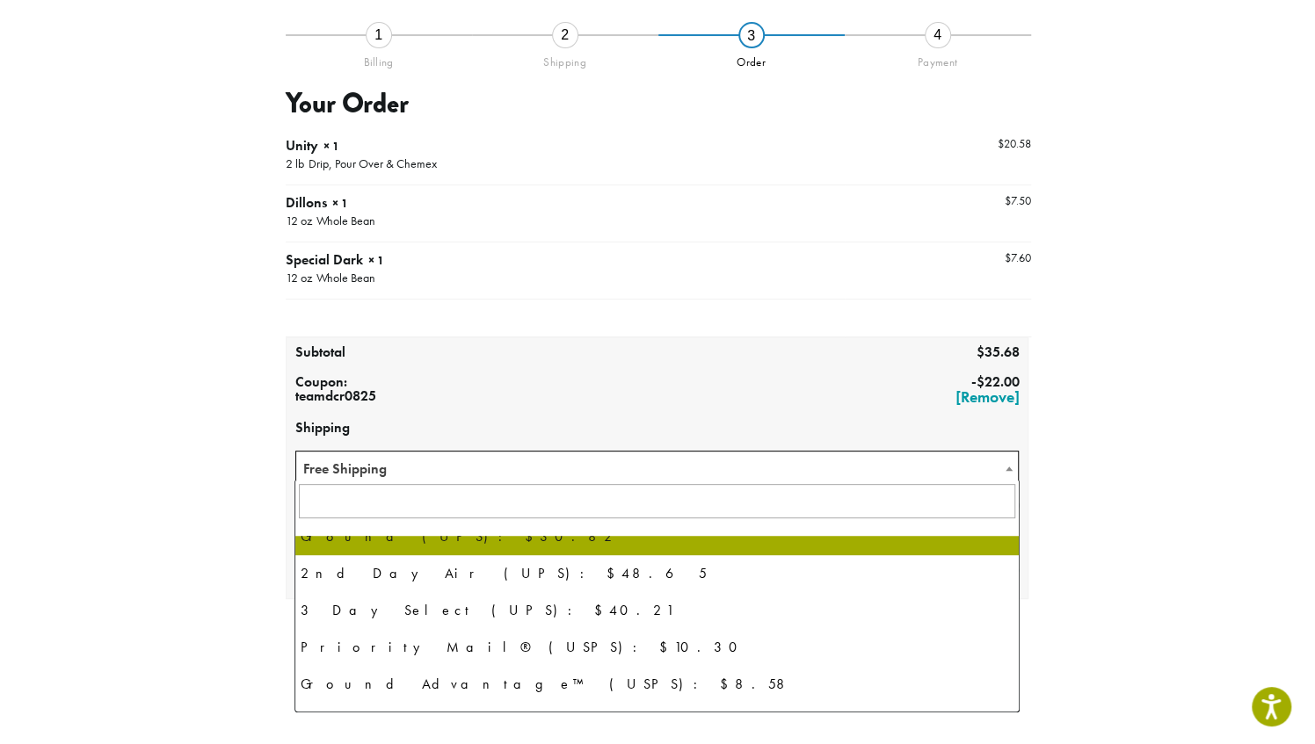
scroll to position [120, 0]
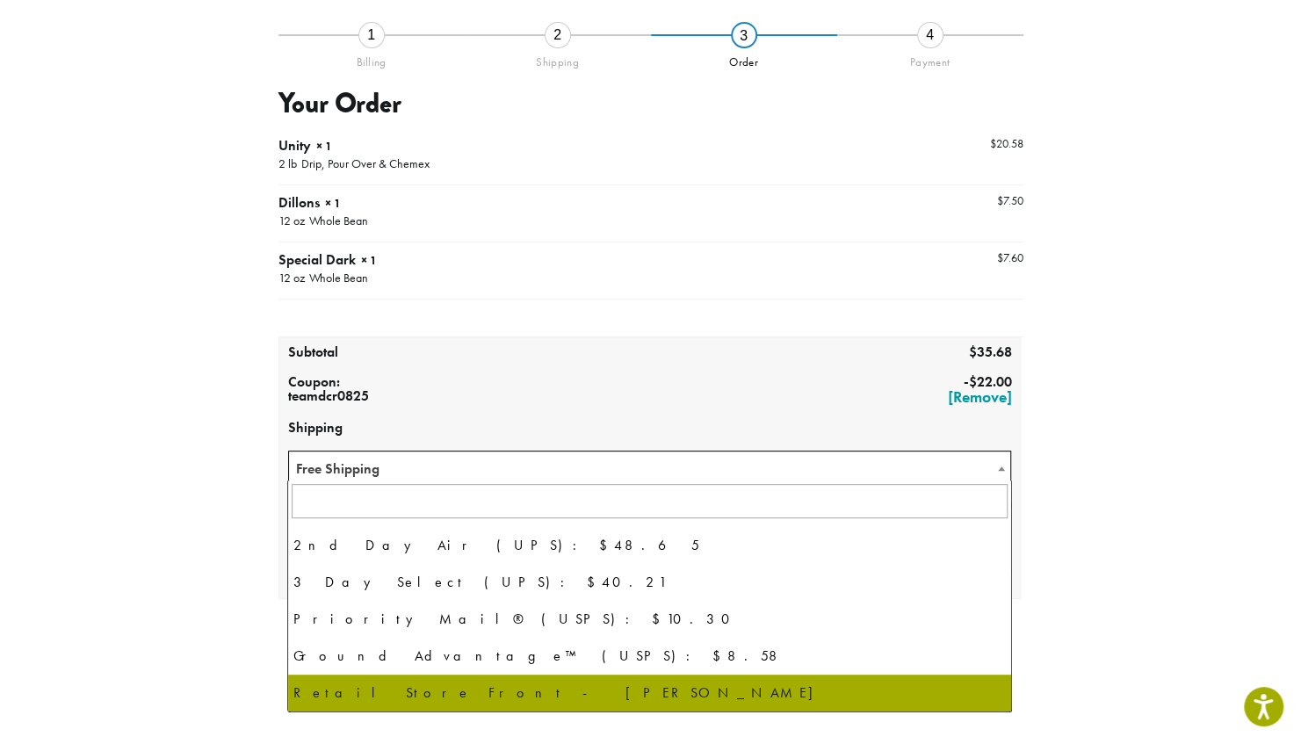
select select "**********"
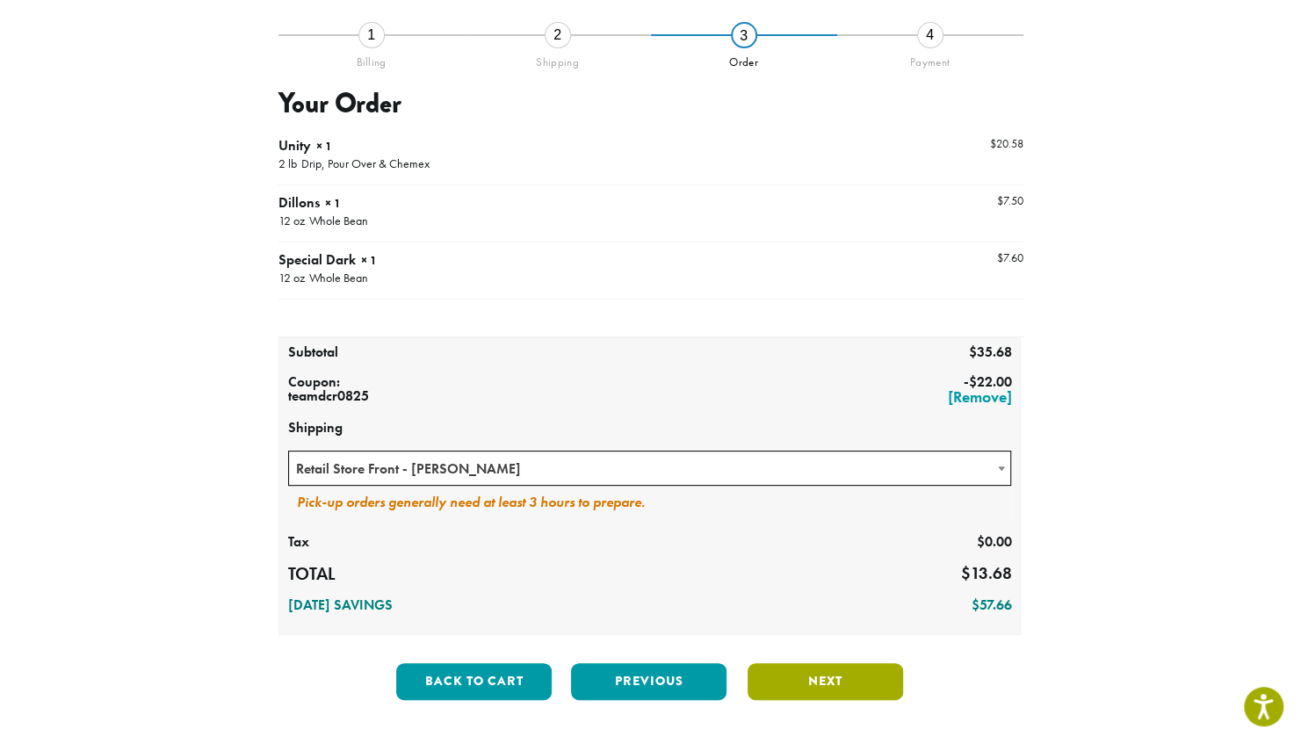
click at [777, 678] on button "Next" at bounding box center [826, 681] width 156 height 37
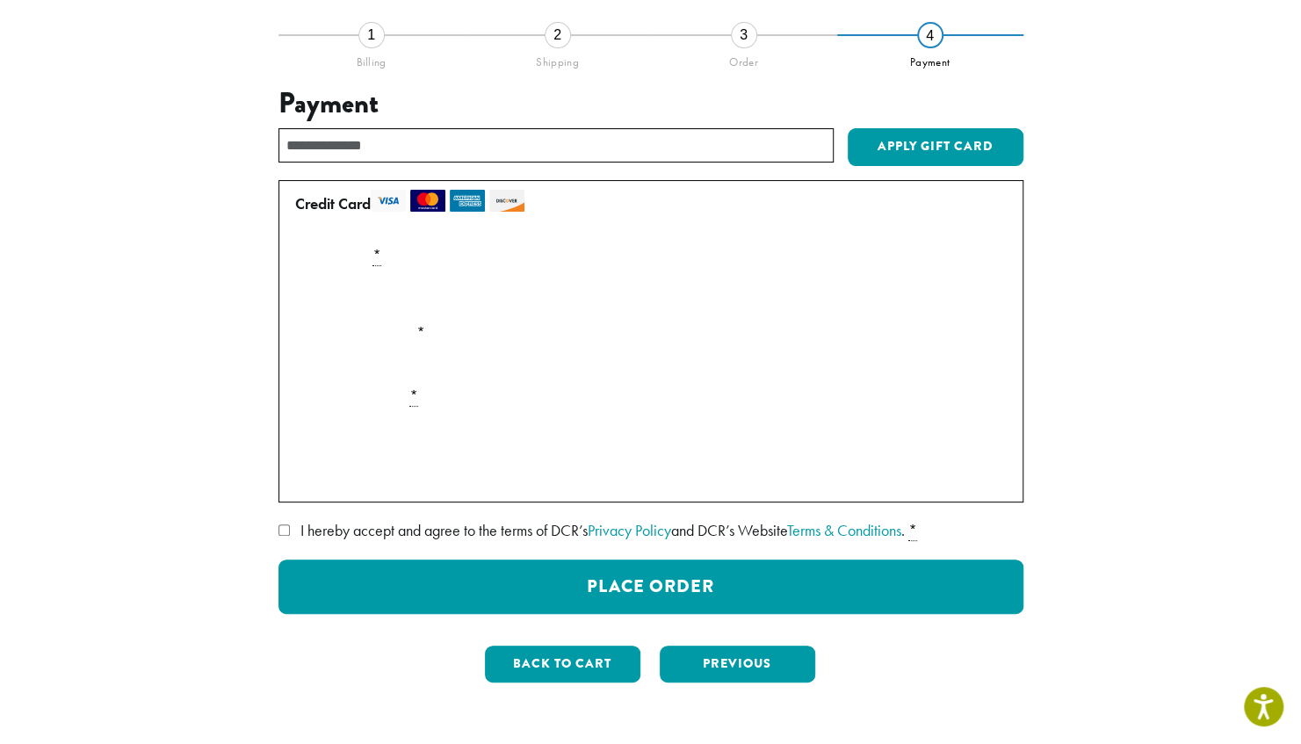
click at [250, 498] on div "**********" at bounding box center [651, 365] width 1002 height 663
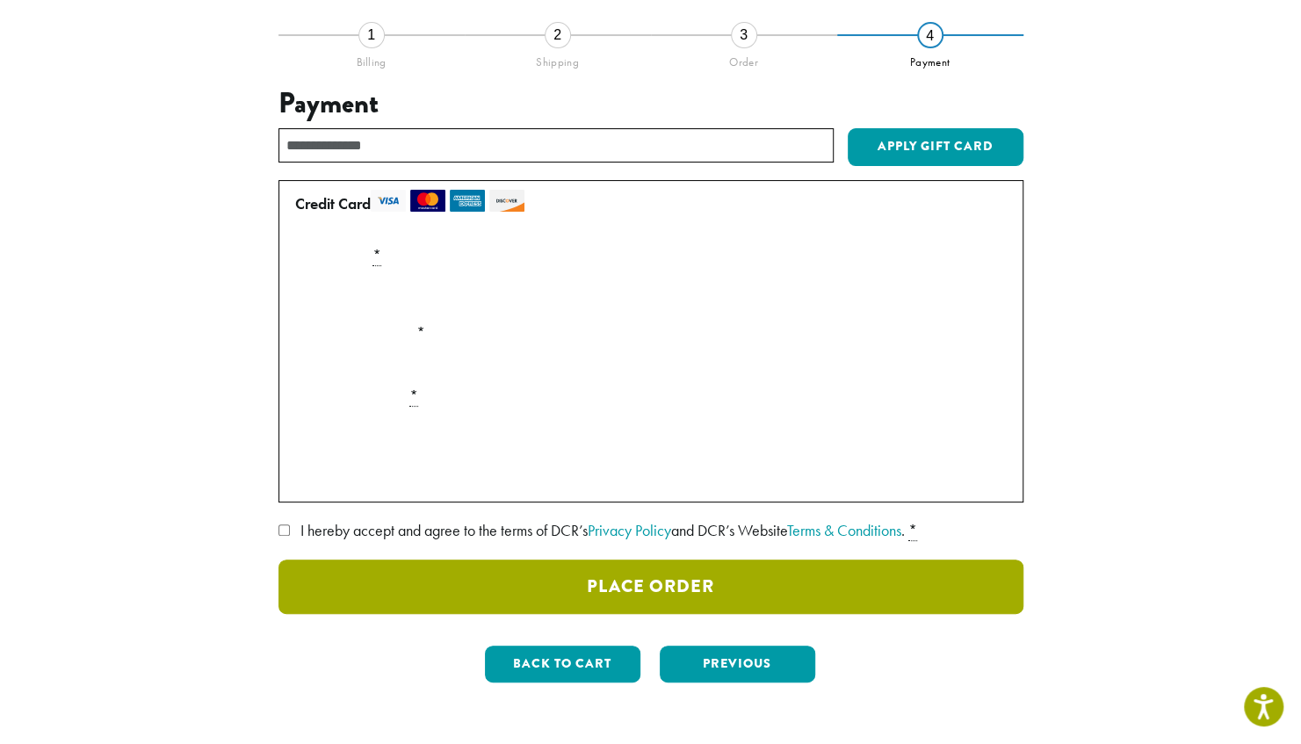
click at [355, 570] on button "Place Order" at bounding box center [651, 587] width 745 height 54
